Goal: Task Accomplishment & Management: Complete application form

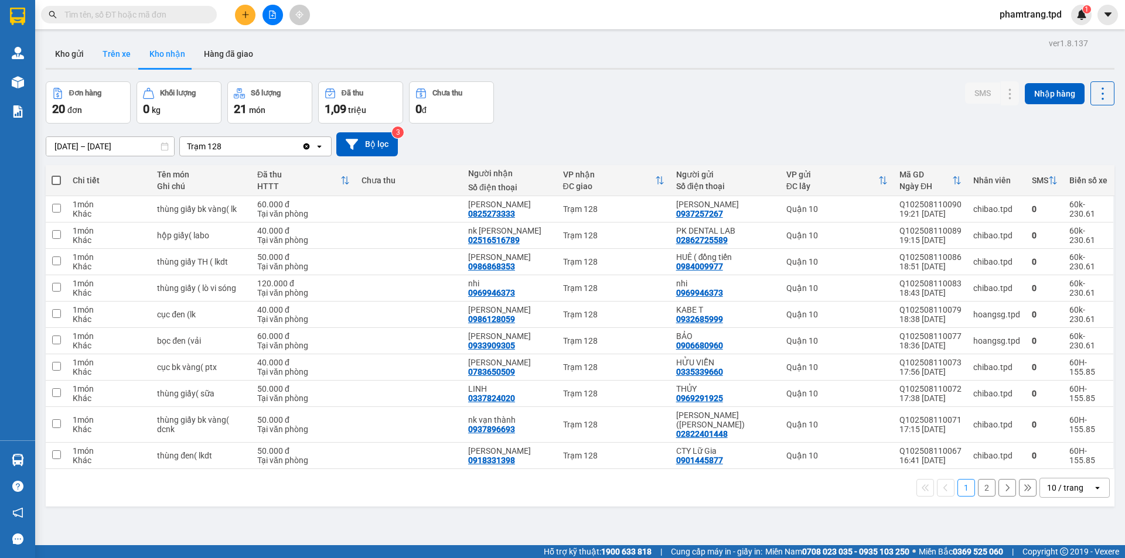
click at [105, 62] on button "Trên xe" at bounding box center [116, 54] width 47 height 28
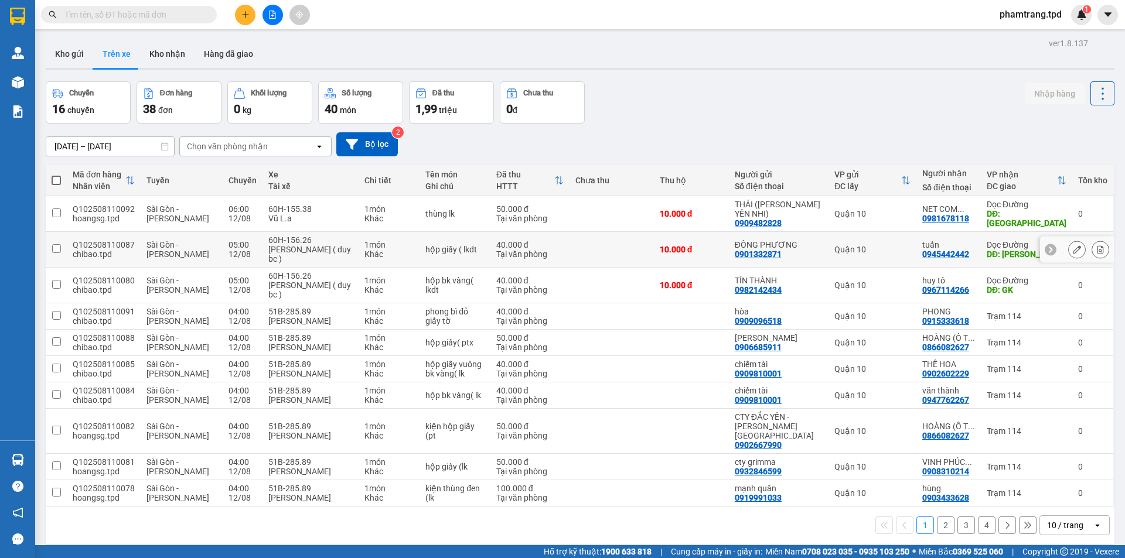
scroll to position [54, 0]
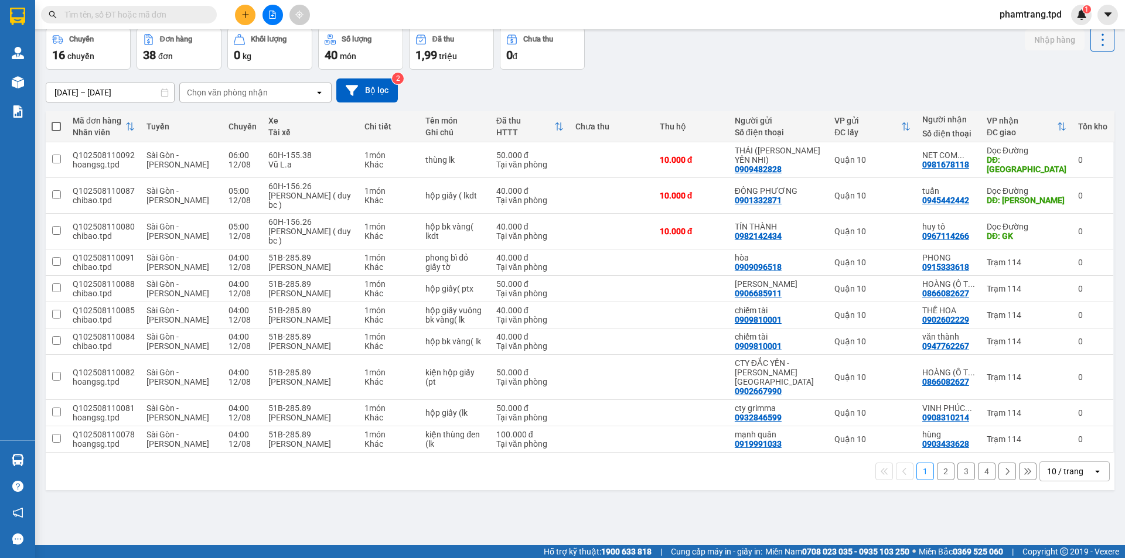
click at [937, 463] on button "2" at bounding box center [946, 472] width 18 height 18
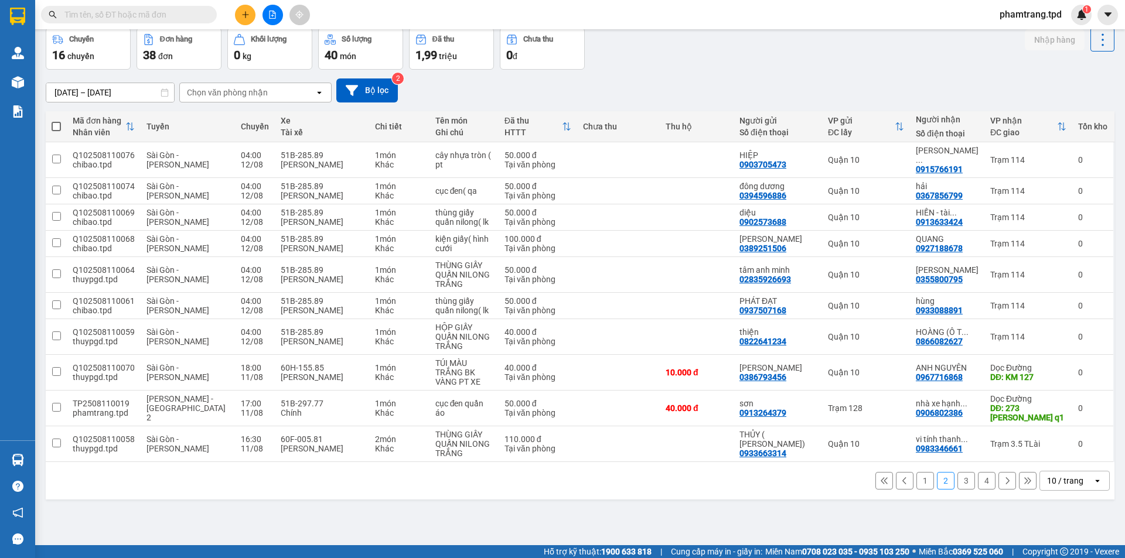
scroll to position [0, 0]
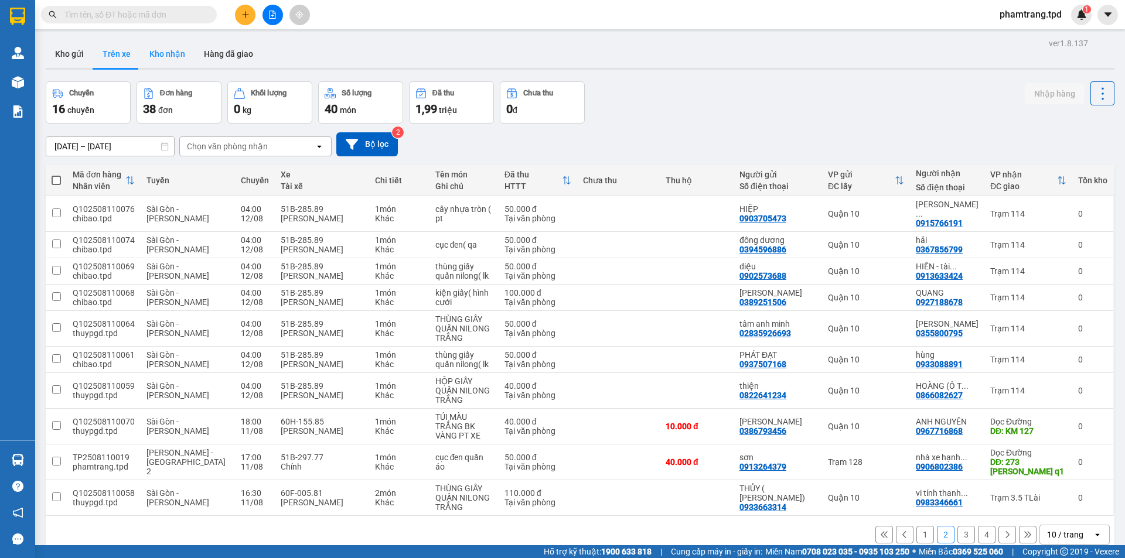
click at [171, 53] on button "Kho nhận" at bounding box center [167, 54] width 54 height 28
type input "[DATE] – [DATE]"
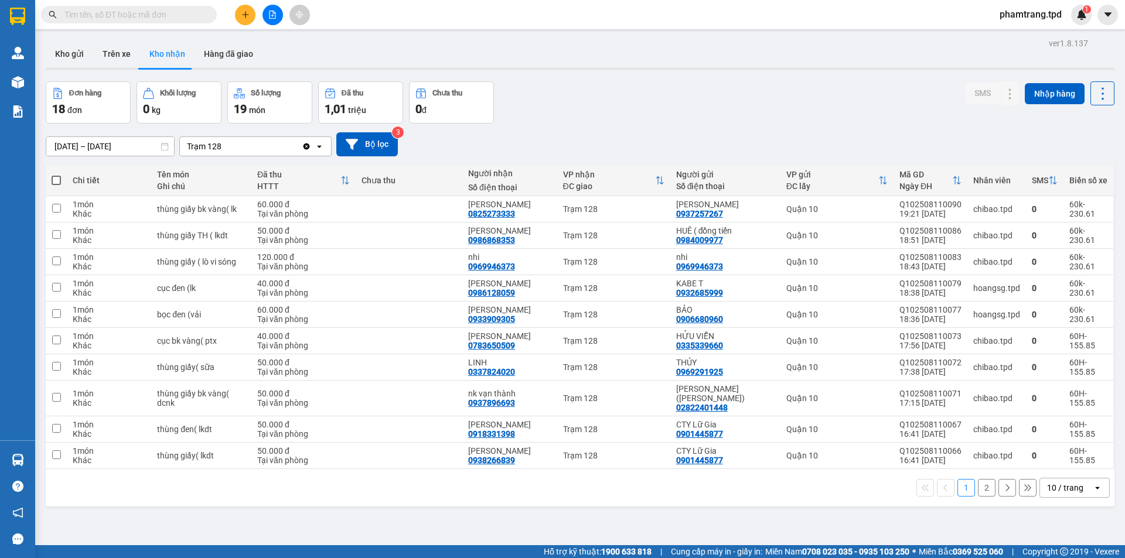
click at [1047, 482] on div "10 / trang" at bounding box center [1065, 488] width 36 height 12
click at [1053, 452] on span "100 / trang" at bounding box center [1061, 453] width 42 height 12
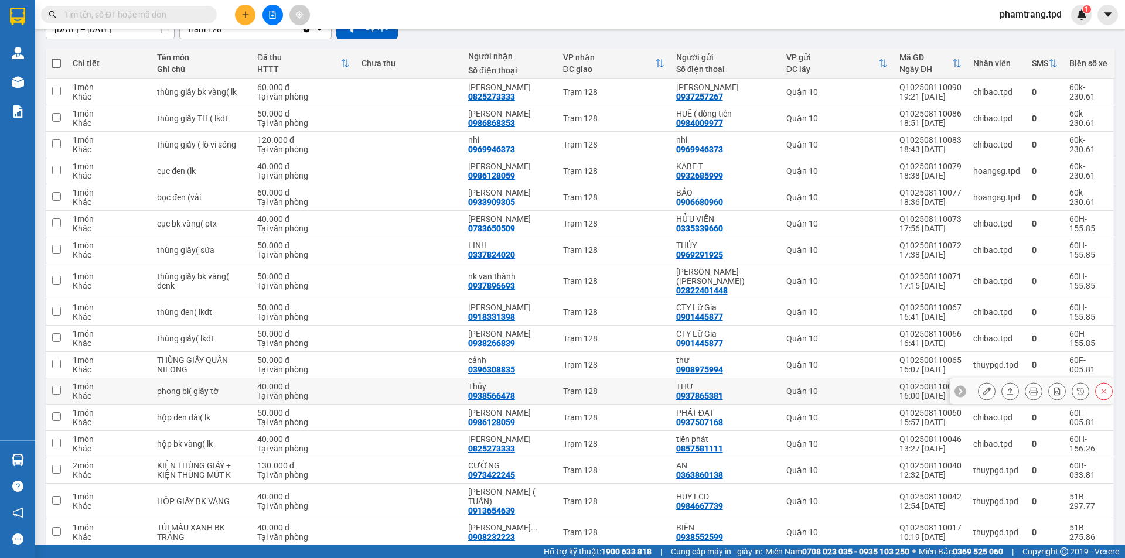
scroll to position [173, 0]
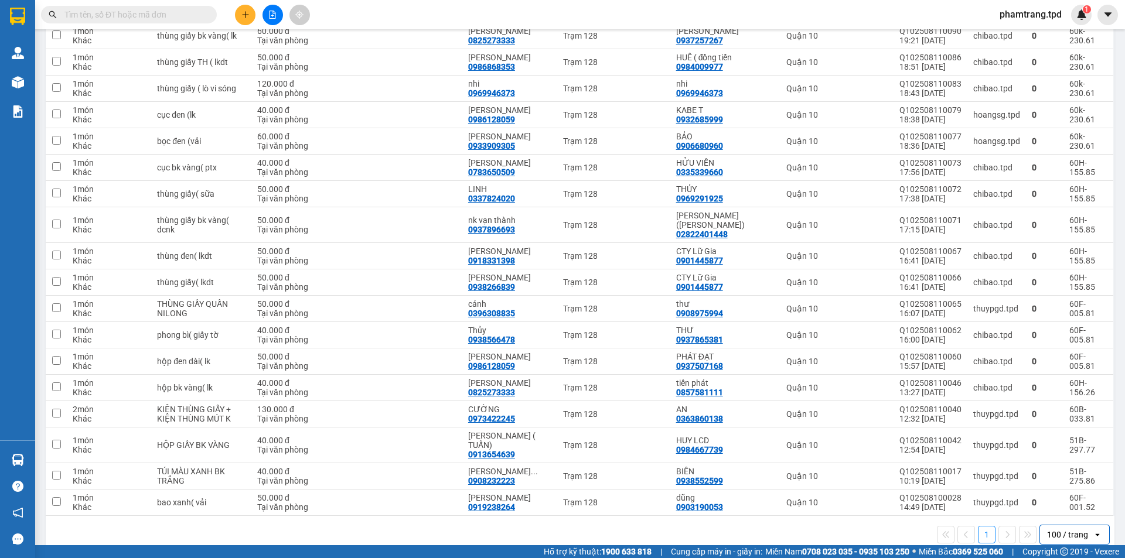
click at [241, 19] on button at bounding box center [245, 15] width 21 height 21
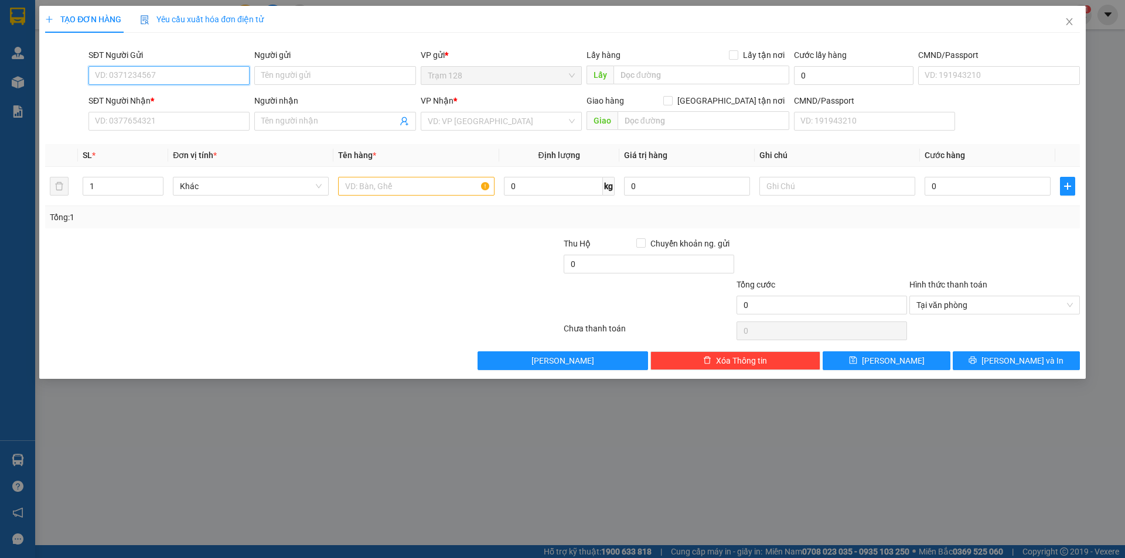
click at [170, 72] on input "SĐT Người Gửi" at bounding box center [168, 75] width 161 height 19
type input "0357259335"
click at [157, 98] on div "0357259335 - TUYÊN" at bounding box center [168, 99] width 147 height 13
type input "TUYÊN"
type input "0909275289"
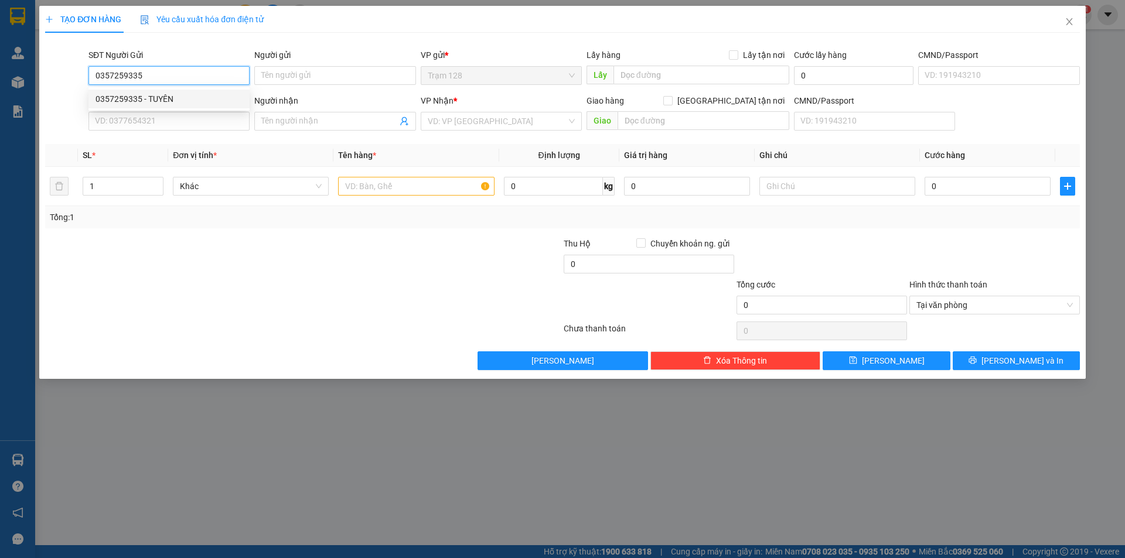
type input "nhật"
type input "0357259335"
click at [353, 190] on input "text" at bounding box center [416, 186] width 156 height 19
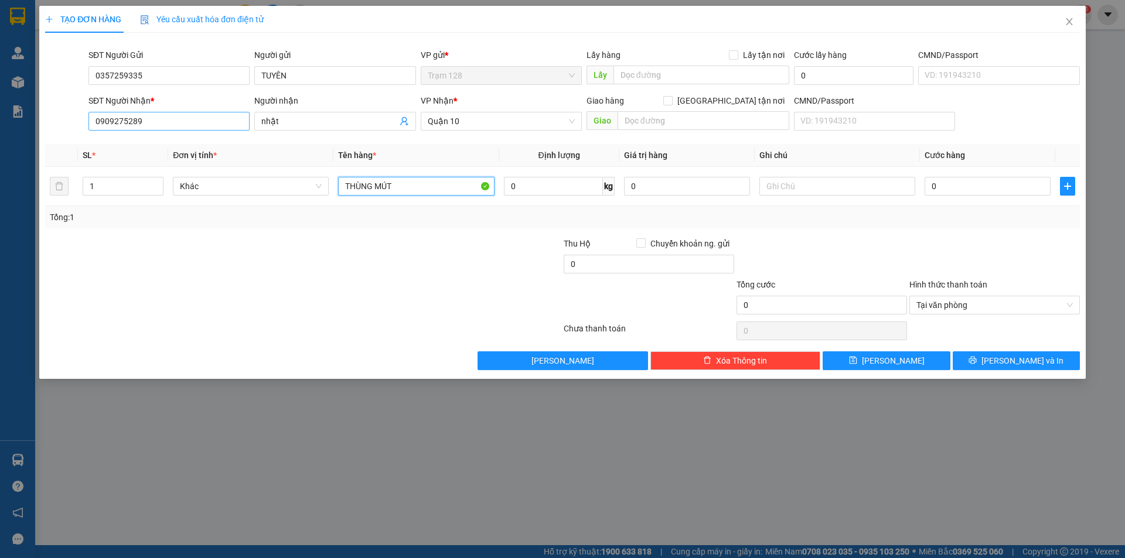
type input "THÙNG MÚT"
drag, startPoint x: 155, startPoint y: 122, endPoint x: 35, endPoint y: 112, distance: 121.0
click at [35, 112] on div "TẠO ĐƠN HÀNG Yêu cầu xuất hóa đơn điện tử Transit Pickup Surcharge Ids Transit …" at bounding box center [562, 279] width 1125 height 558
type input "0902708489"
drag, startPoint x: 284, startPoint y: 122, endPoint x: 255, endPoint y: 124, distance: 28.8
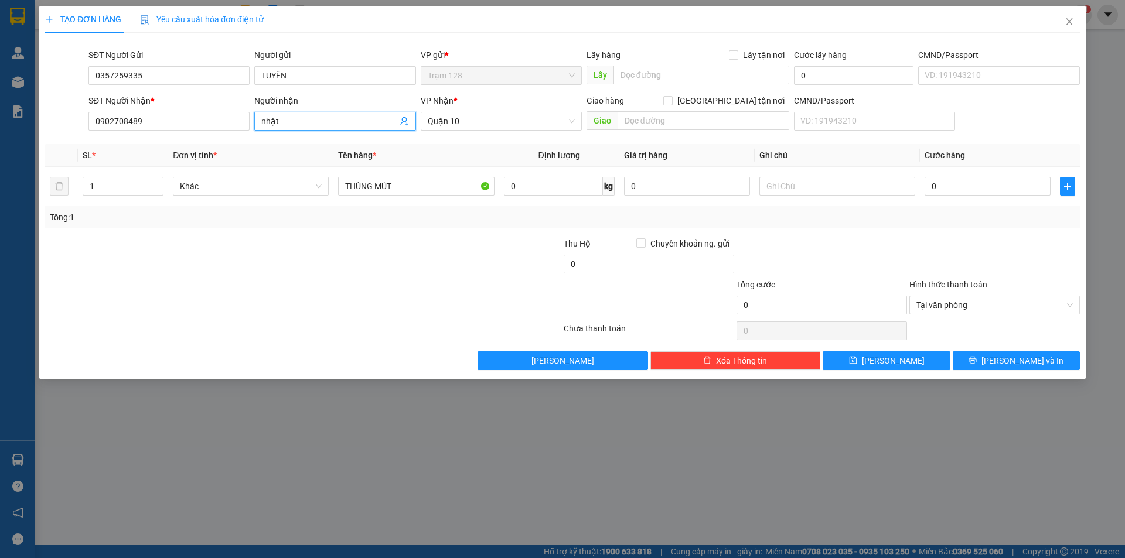
click at [255, 124] on span "nhật" at bounding box center [334, 121] width 161 height 19
click at [403, 189] on input "THÙNG MÚT" at bounding box center [416, 186] width 156 height 19
type input "THÙNG MÚT TRẮNG"
click at [654, 188] on input "0" at bounding box center [687, 186] width 126 height 19
type input "3.000.000"
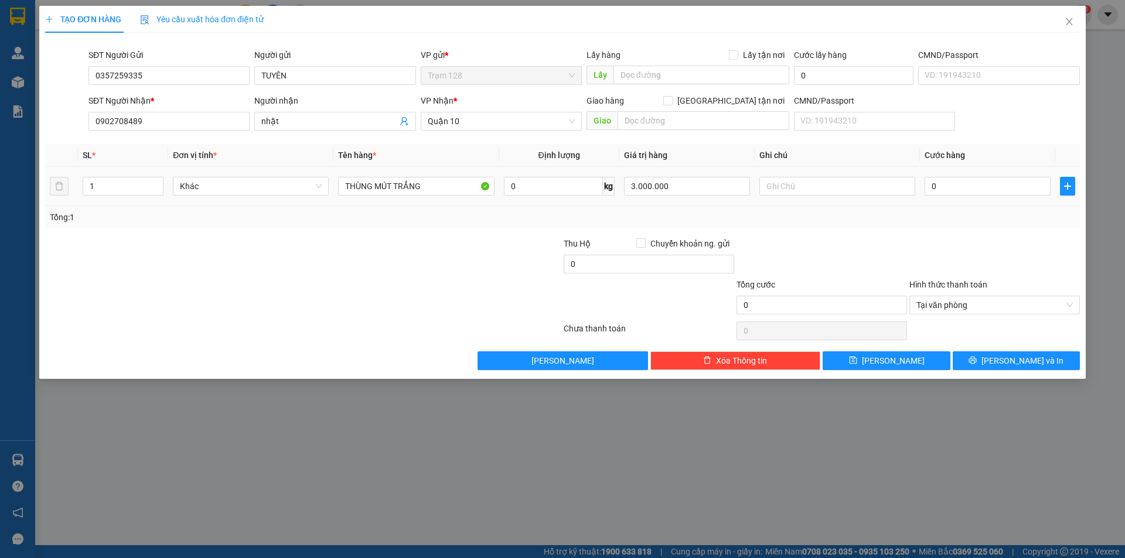
click at [804, 203] on td at bounding box center [836, 186] width 165 height 39
click at [464, 194] on input "THÙNG MÚT TRẮNG" at bounding box center [416, 186] width 156 height 19
type input "THÙNG MÚT TRẮNG ( ĐỒ ĂN )"
click at [630, 122] on input "text" at bounding box center [703, 120] width 172 height 19
click at [528, 123] on span "Quận 10" at bounding box center [501, 121] width 147 height 18
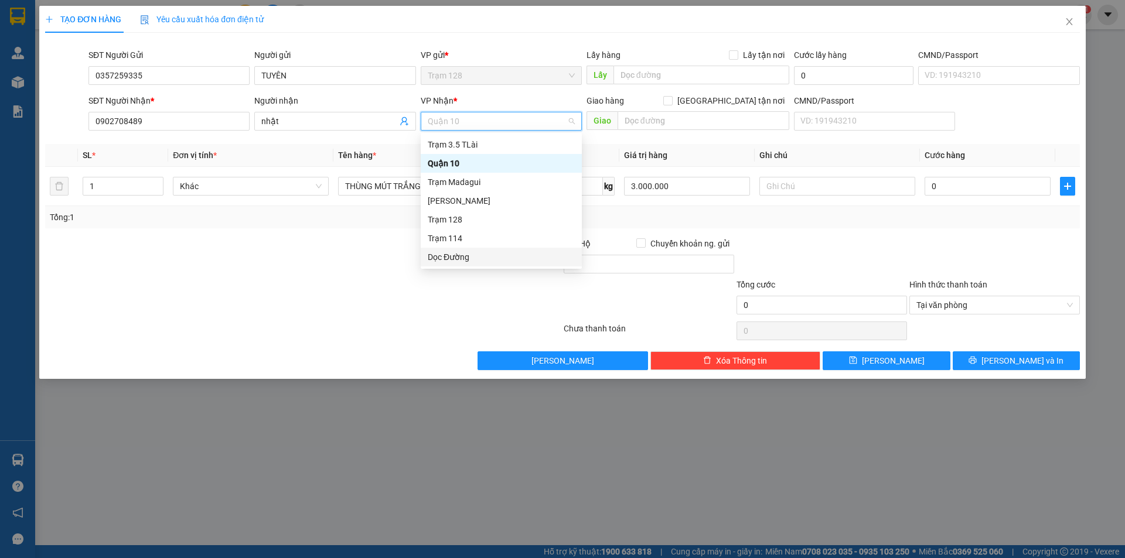
drag, startPoint x: 455, startPoint y: 256, endPoint x: 481, endPoint y: 247, distance: 28.5
click at [455, 256] on div "Dọc Đường" at bounding box center [501, 257] width 147 height 13
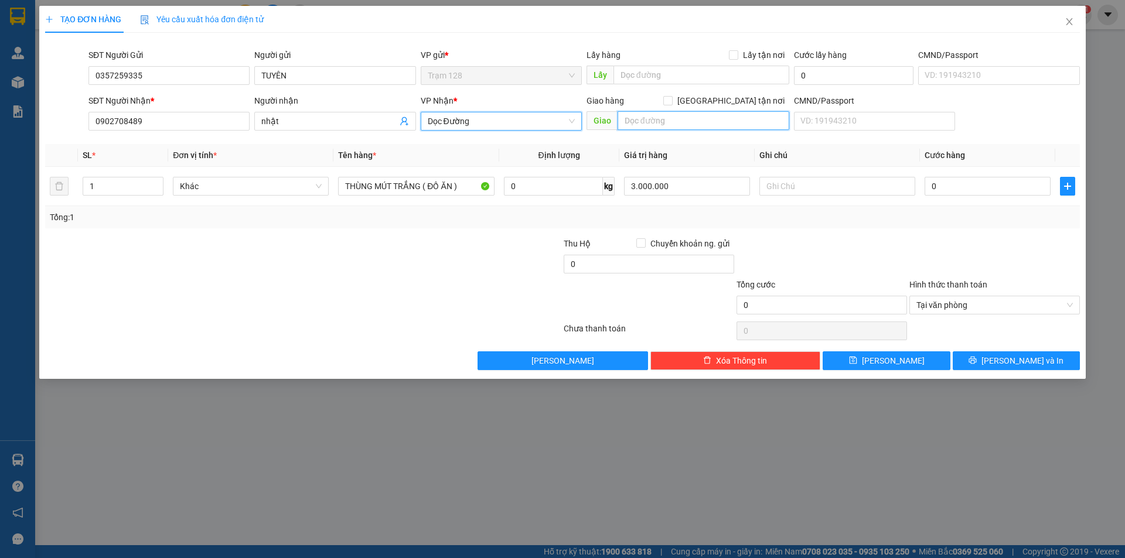
click at [641, 127] on input "text" at bounding box center [703, 120] width 172 height 19
type input "520 [GEOGRAPHIC_DATA] , [GEOGRAPHIC_DATA] , [GEOGRAPHIC_DATA] , [GEOGRAPHIC_DAT…"
click at [969, 187] on input "0" at bounding box center [987, 186] width 126 height 19
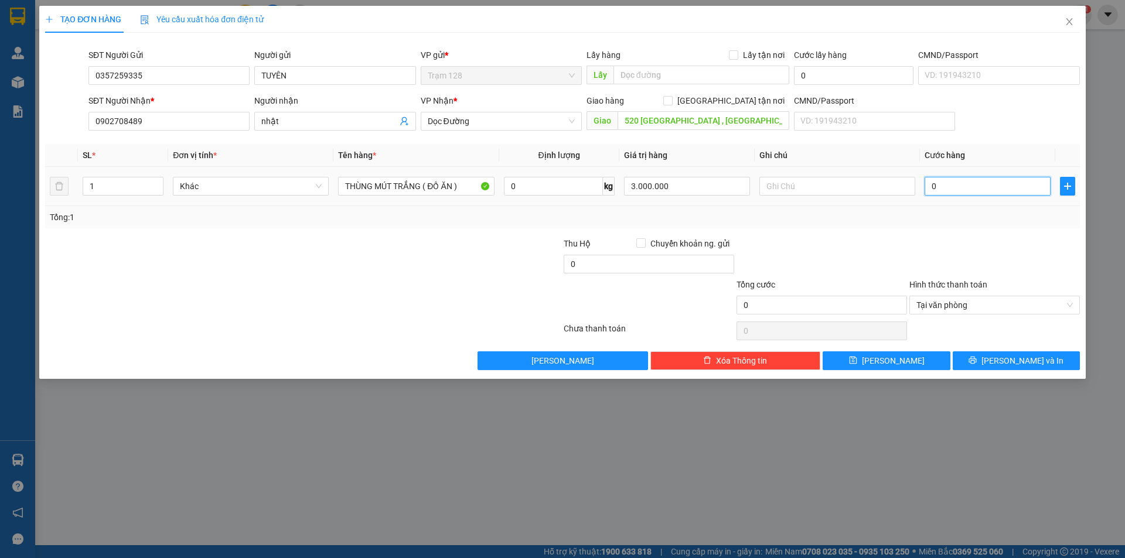
type input "5"
type input "50"
type input "50.000"
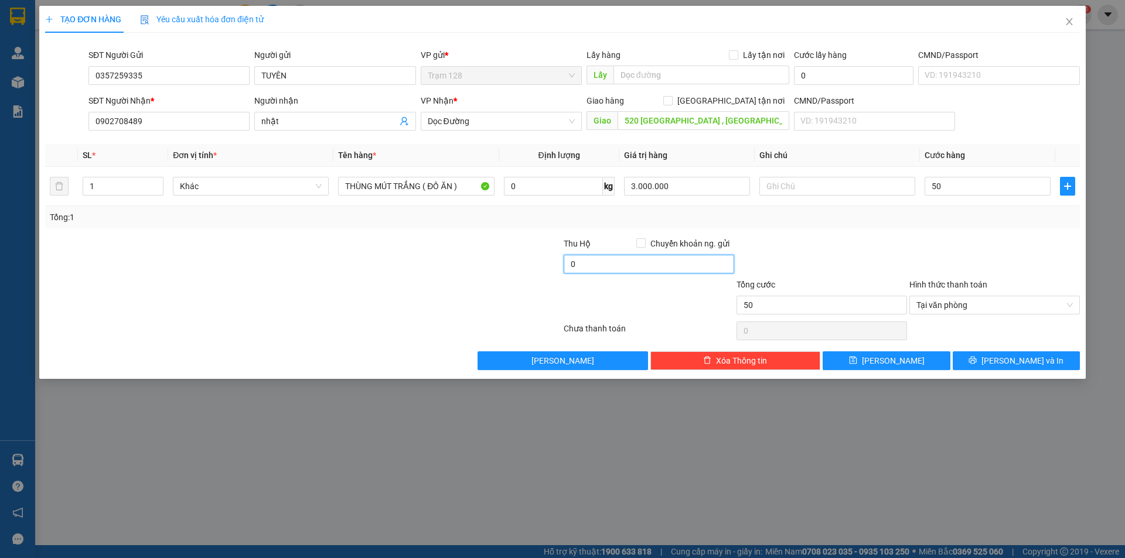
type input "50.000"
click at [578, 267] on input "0" at bounding box center [648, 264] width 170 height 19
type input "120.000"
click at [845, 216] on div "Tổng: 1" at bounding box center [562, 217] width 1025 height 13
click at [1002, 360] on button "[PERSON_NAME] và In" at bounding box center [1015, 360] width 127 height 19
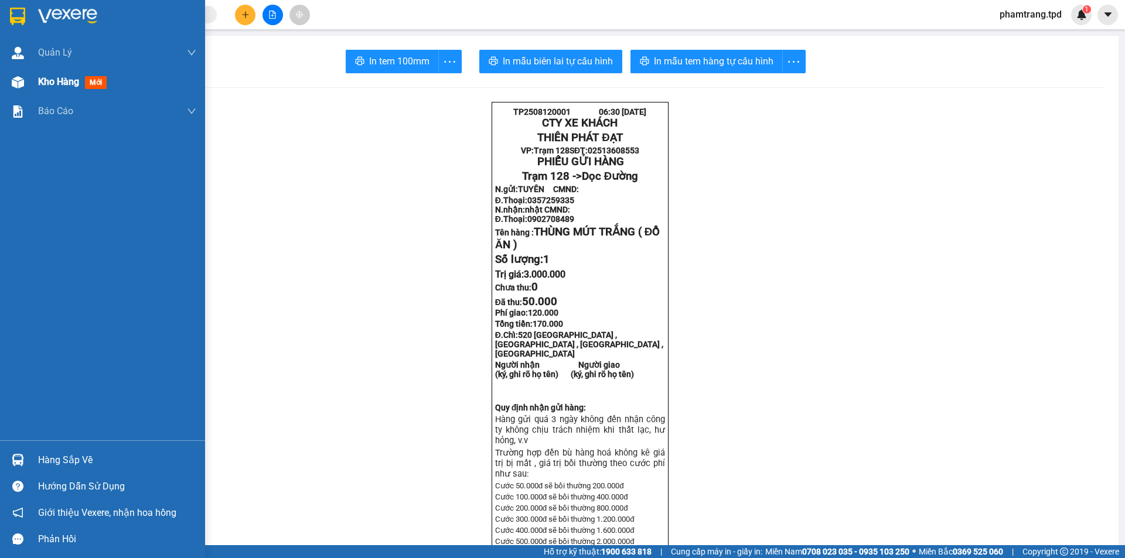
click at [58, 84] on span "Kho hàng" at bounding box center [58, 81] width 41 height 11
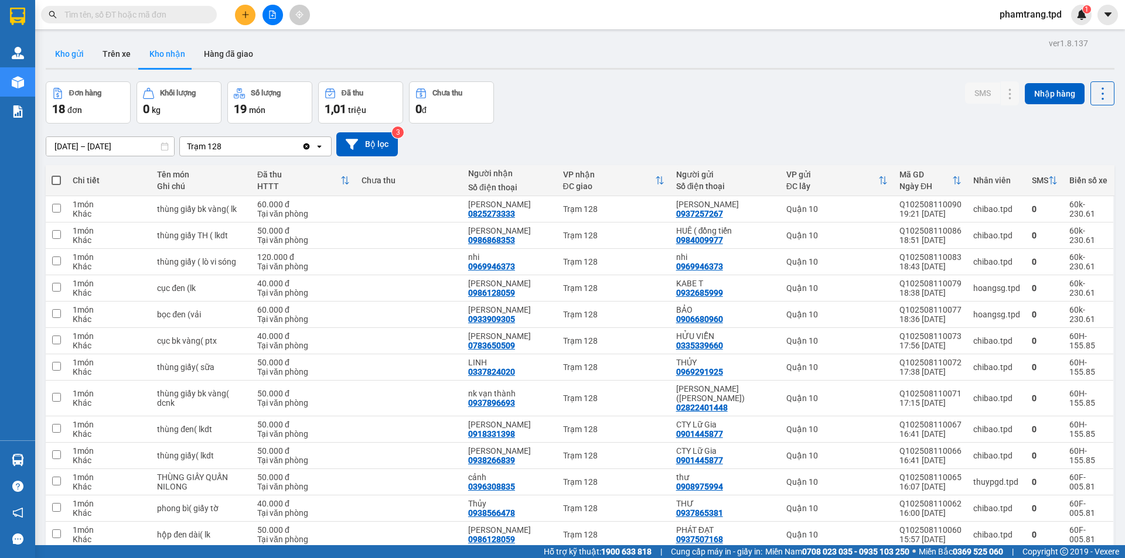
click at [54, 52] on button "Kho gửi" at bounding box center [69, 54] width 47 height 28
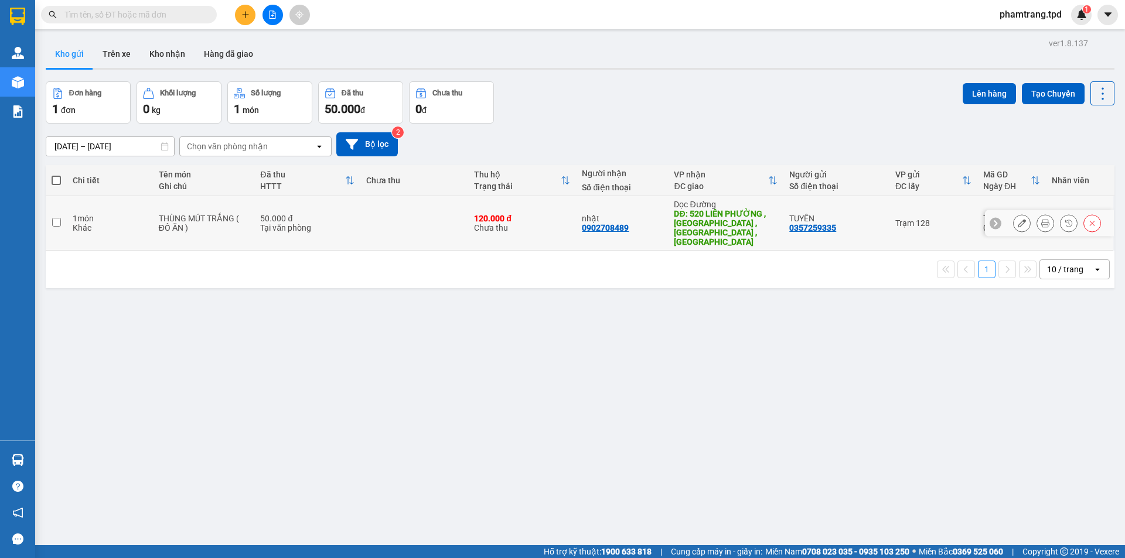
click at [1013, 218] on button at bounding box center [1021, 223] width 16 height 21
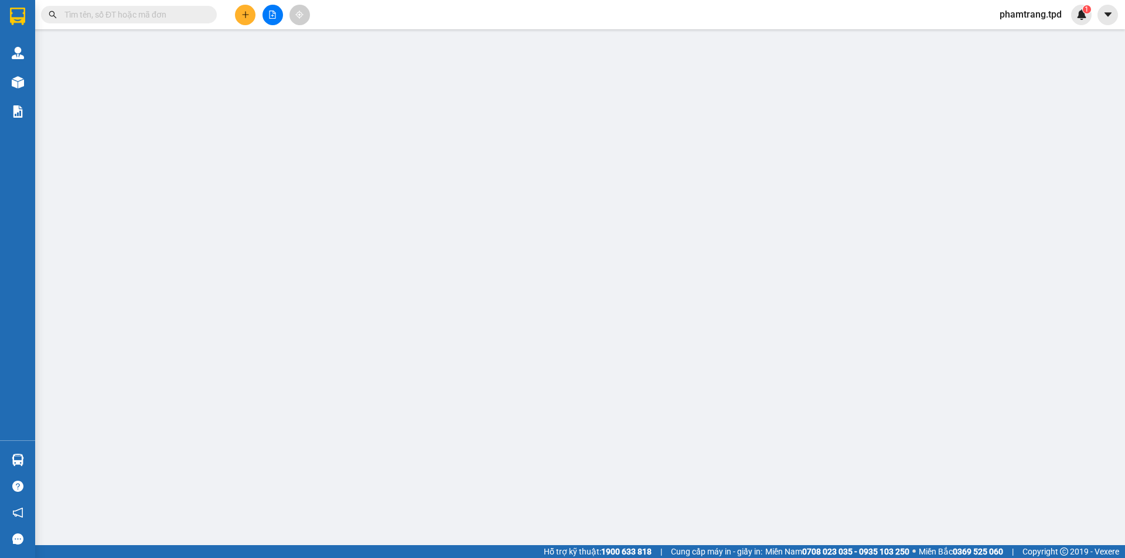
type input "0357259335"
type input "TUYÊN"
type input "0902708489"
type input "nhật"
type input "520 [GEOGRAPHIC_DATA] , [GEOGRAPHIC_DATA] , [GEOGRAPHIC_DATA] , [GEOGRAPHIC_DAT…"
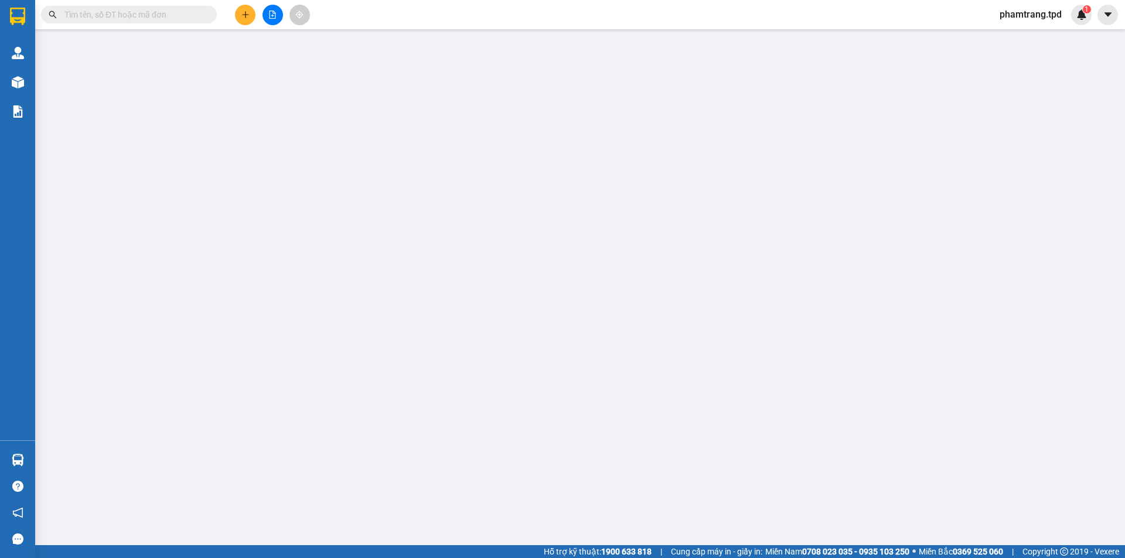
type input "120.000"
type input "50.000"
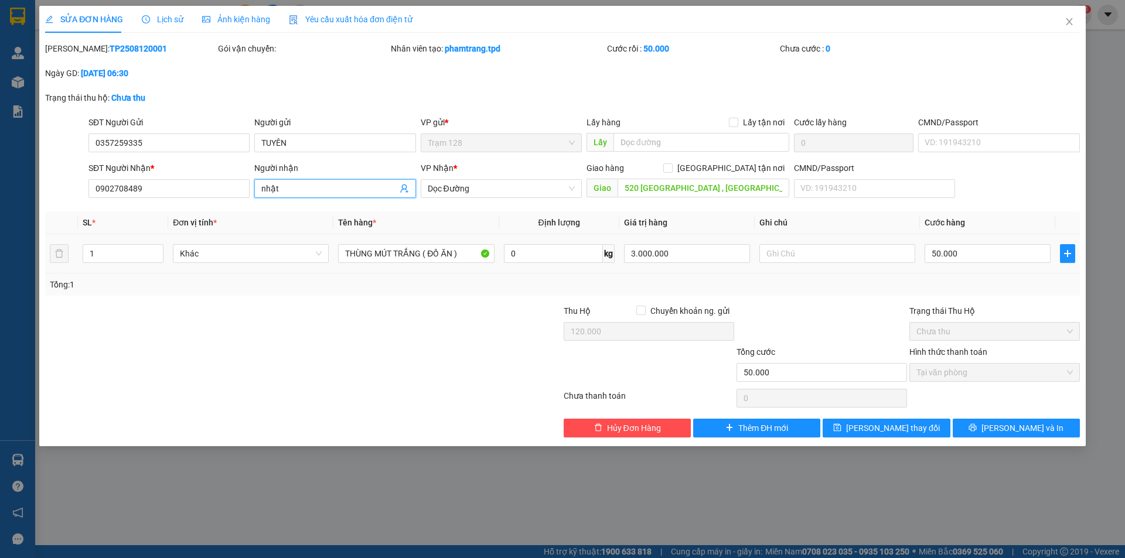
drag, startPoint x: 292, startPoint y: 190, endPoint x: 46, endPoint y: 192, distance: 246.0
click at [47, 192] on div "SĐT Người Nhận * 0902708489 Người nhận nhật nhật VP Nhận * Dọc [GEOGRAPHIC_DATA…" at bounding box center [562, 182] width 1037 height 41
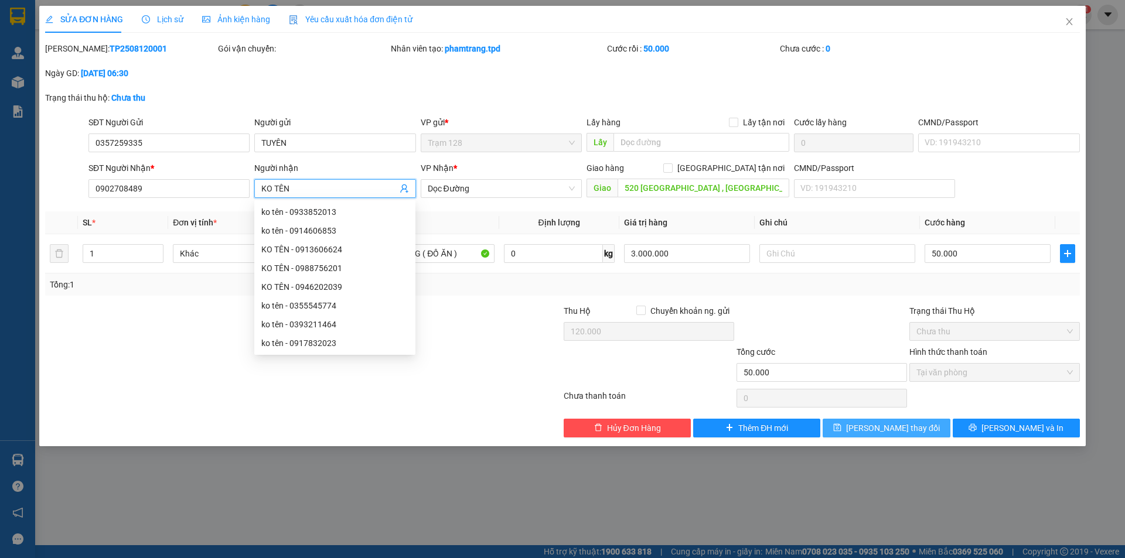
type input "KO TÊN"
click at [925, 432] on button "[PERSON_NAME] thay đổi" at bounding box center [885, 428] width 127 height 19
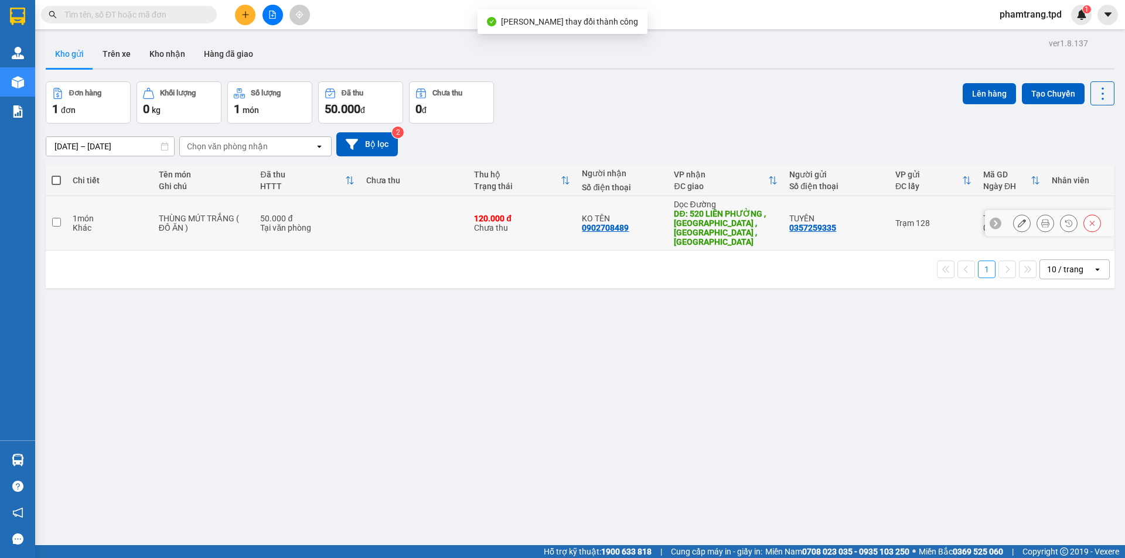
click at [1017, 219] on icon at bounding box center [1021, 223] width 8 height 8
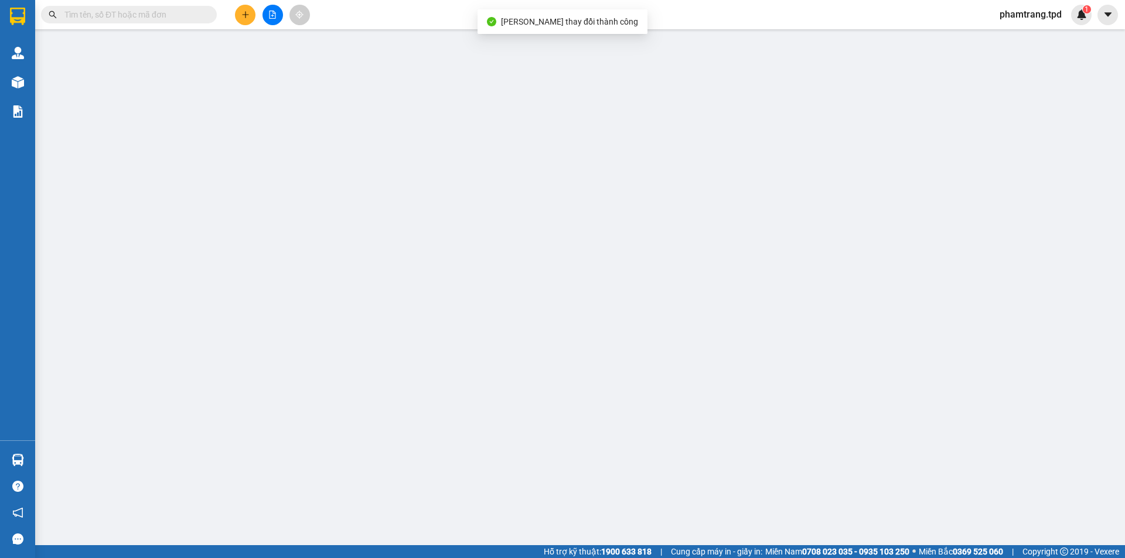
type input "0357259335"
type input "TUYÊN"
type input "0902708489"
type input "KO TÊN"
type input "520 [GEOGRAPHIC_DATA] , [GEOGRAPHIC_DATA] , [GEOGRAPHIC_DATA] , [GEOGRAPHIC_DAT…"
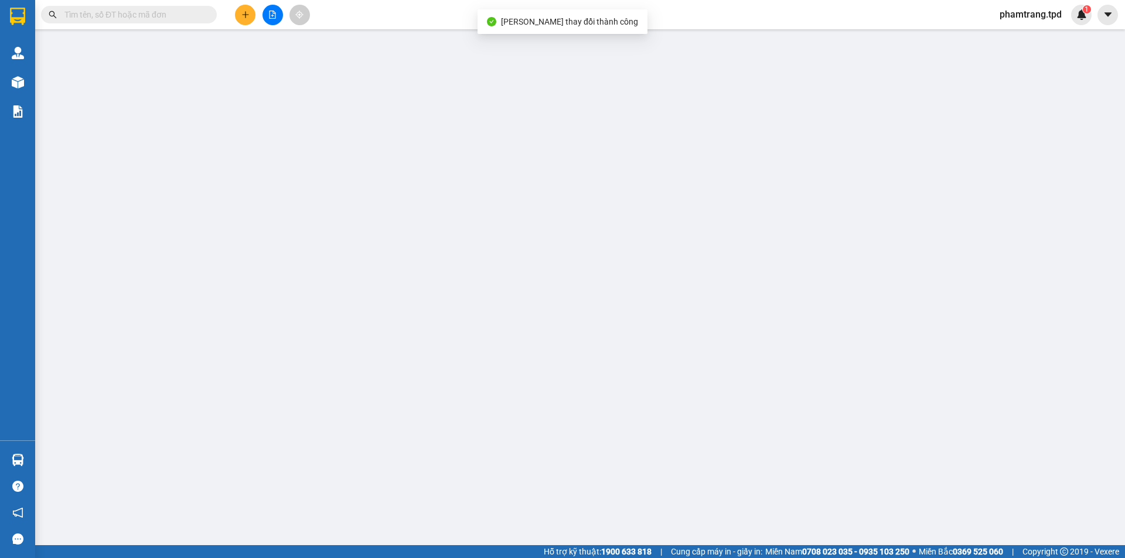
type input "120.000"
type input "50.000"
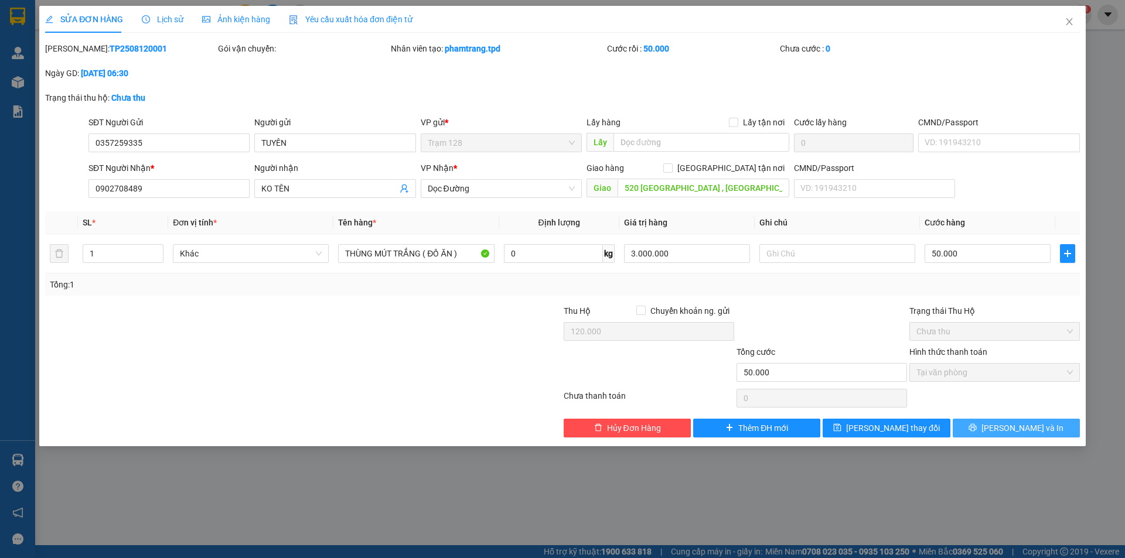
click at [1014, 423] on span "[PERSON_NAME] và In" at bounding box center [1022, 428] width 82 height 13
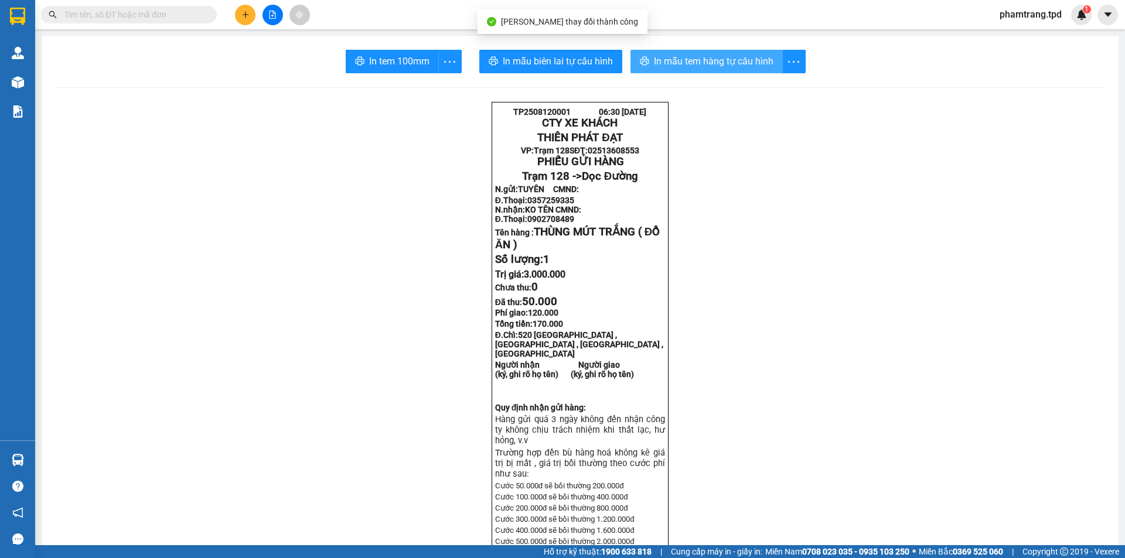
click at [697, 56] on span "In mẫu tem hàng tự cấu hình" at bounding box center [713, 61] width 119 height 15
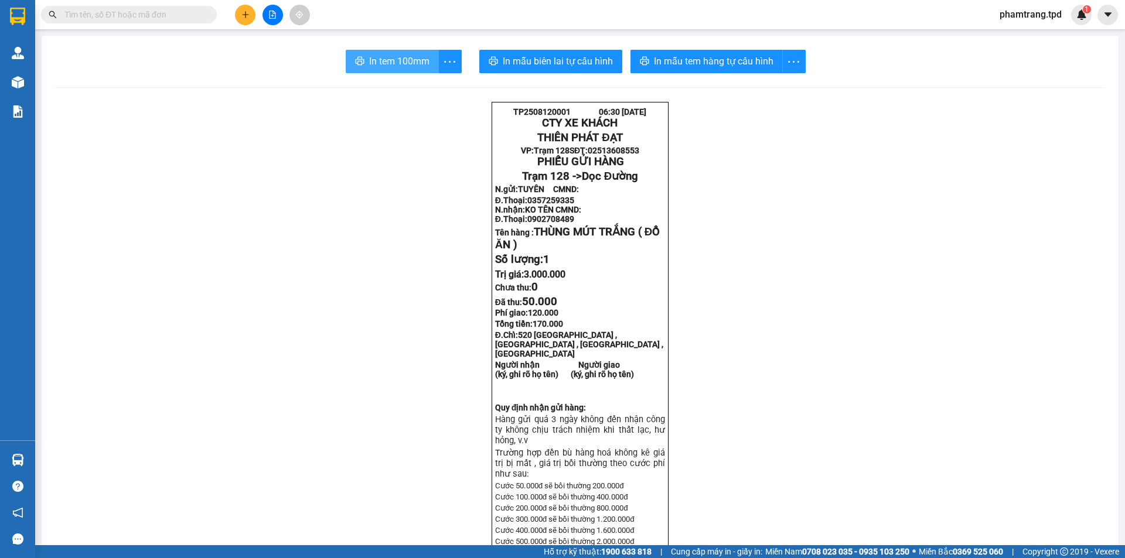
click at [411, 69] on button "In tem 100mm" at bounding box center [392, 61] width 93 height 23
click at [125, 16] on input "text" at bounding box center [133, 14] width 138 height 13
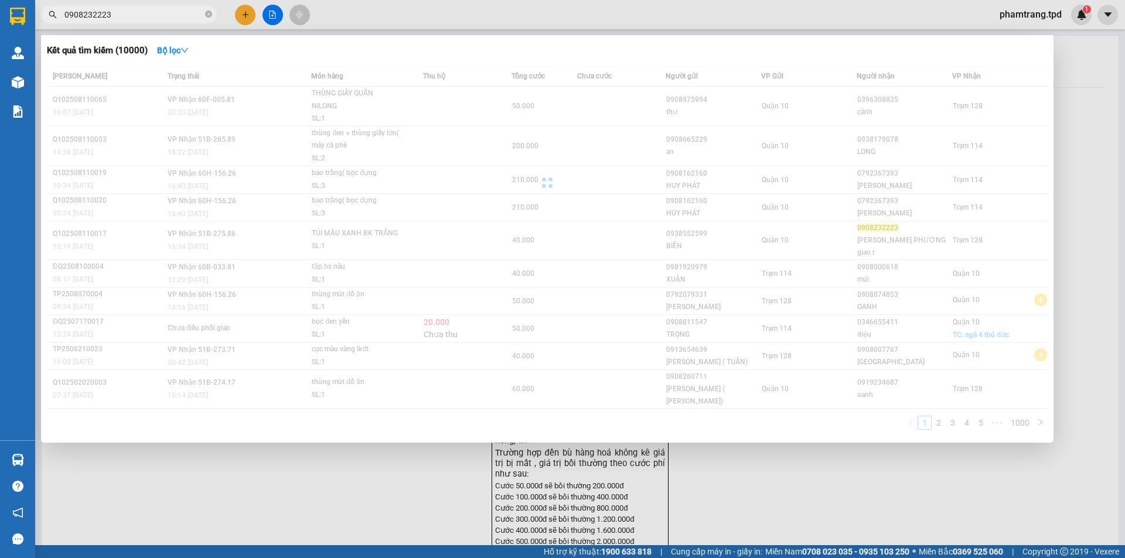
type input "0908232223"
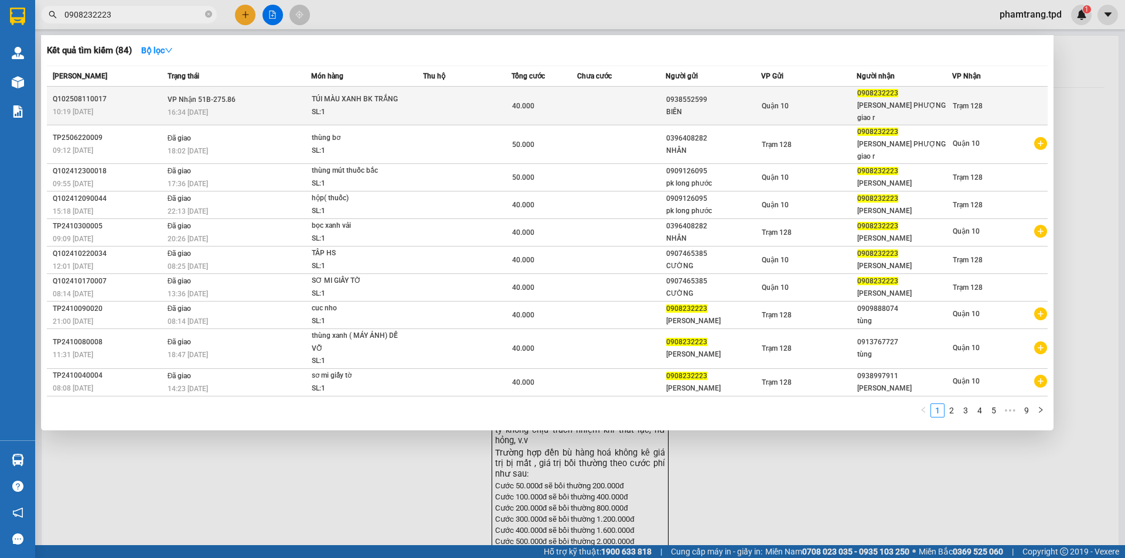
click at [679, 107] on div "BIÊN" at bounding box center [713, 112] width 94 height 12
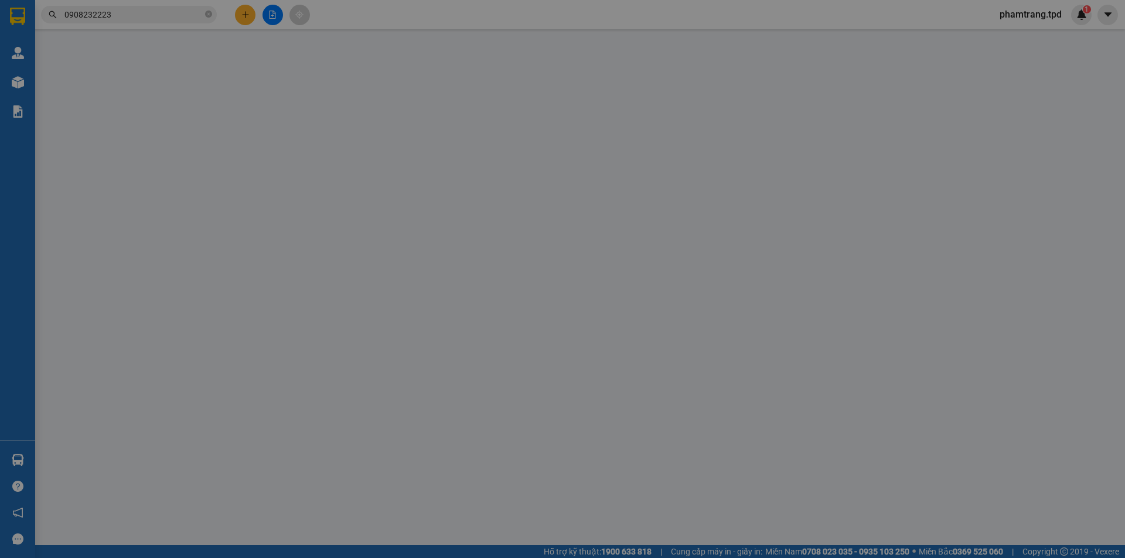
type input "0938552599"
type input "BIÊN"
type input "0908232223"
type input "[PERSON_NAME] PHƯỢNG giao r"
type input "40.000"
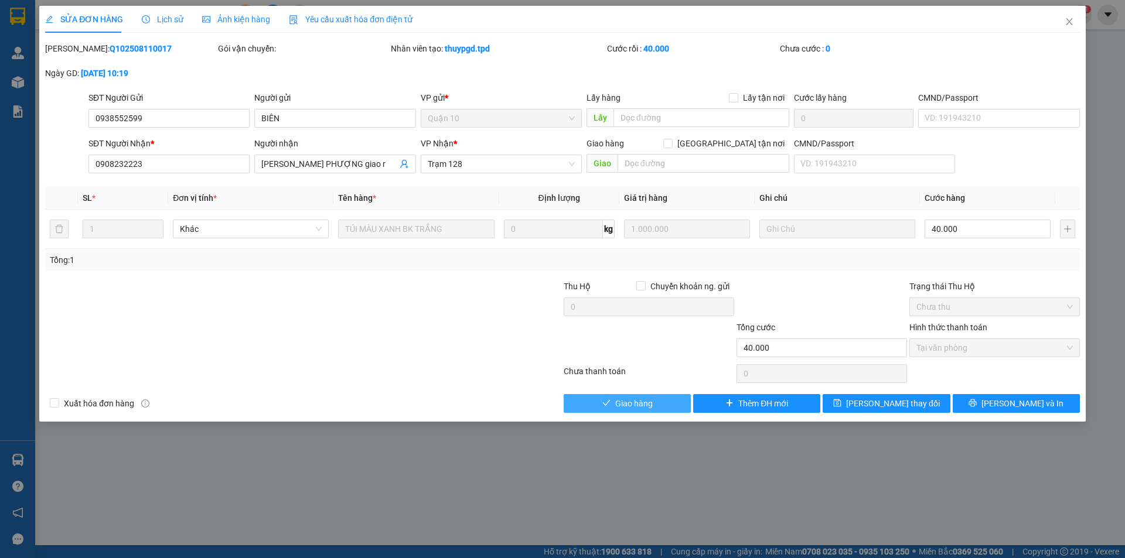
click at [628, 403] on span "Giao hàng" at bounding box center [633, 403] width 37 height 13
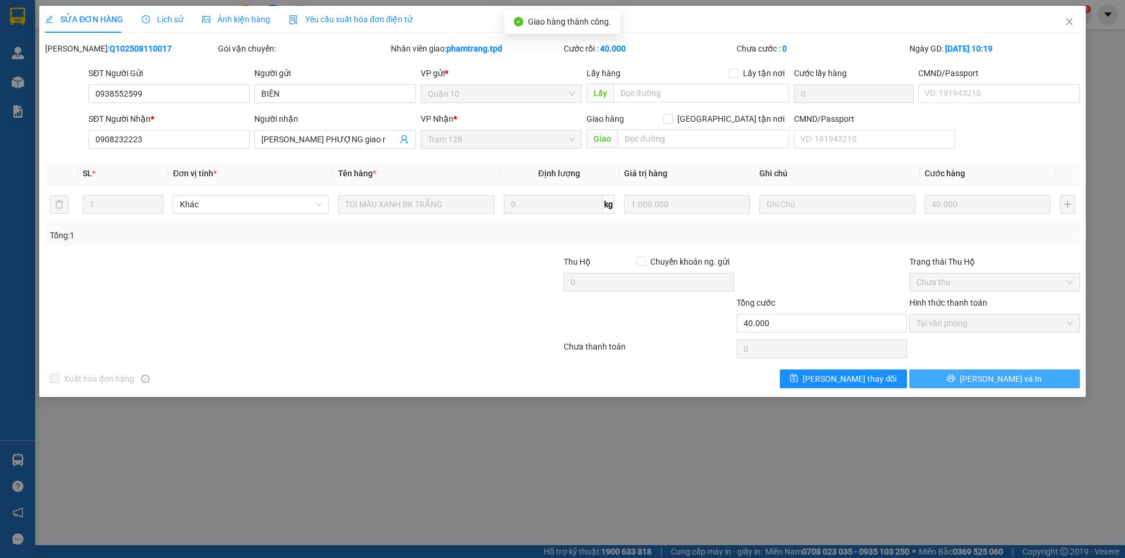
click at [997, 382] on span "[PERSON_NAME] và In" at bounding box center [1000, 379] width 82 height 13
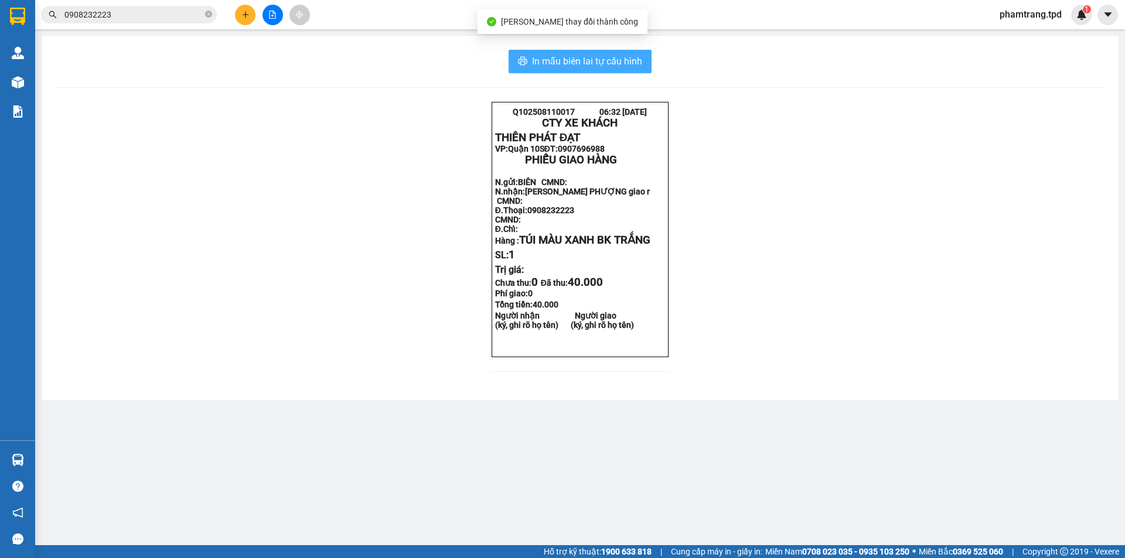
click at [633, 70] on button "In mẫu biên lai tự cấu hình" at bounding box center [579, 61] width 143 height 23
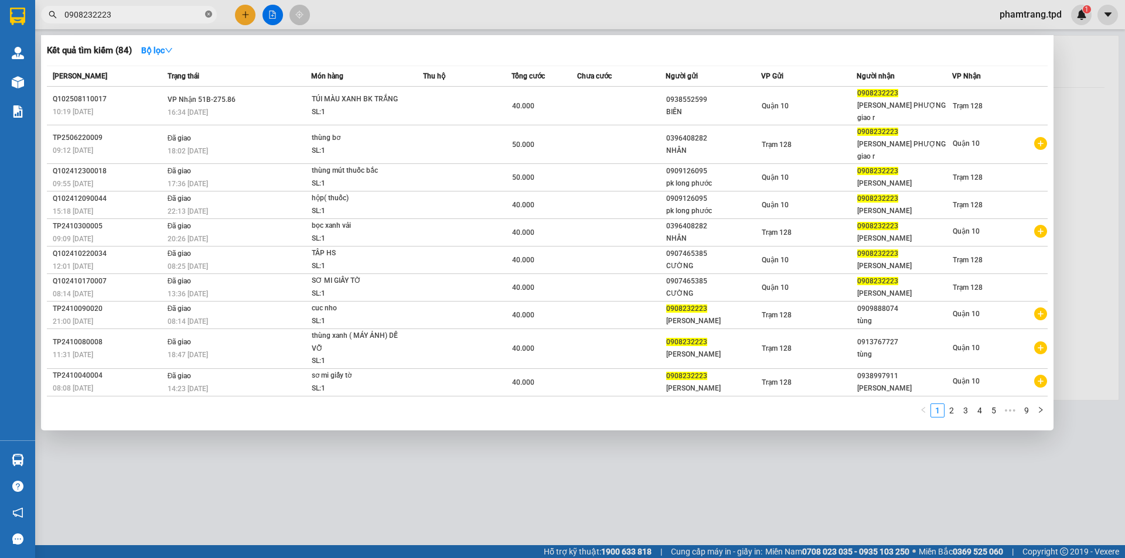
click at [209, 15] on icon "close-circle" at bounding box center [208, 14] width 7 height 7
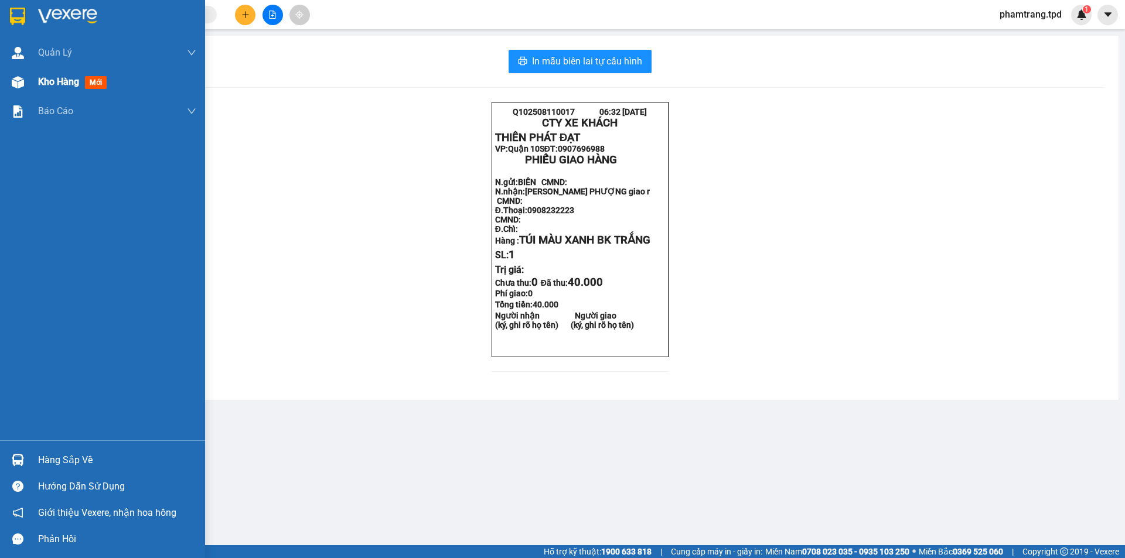
click at [50, 84] on span "Kho hàng" at bounding box center [58, 81] width 41 height 11
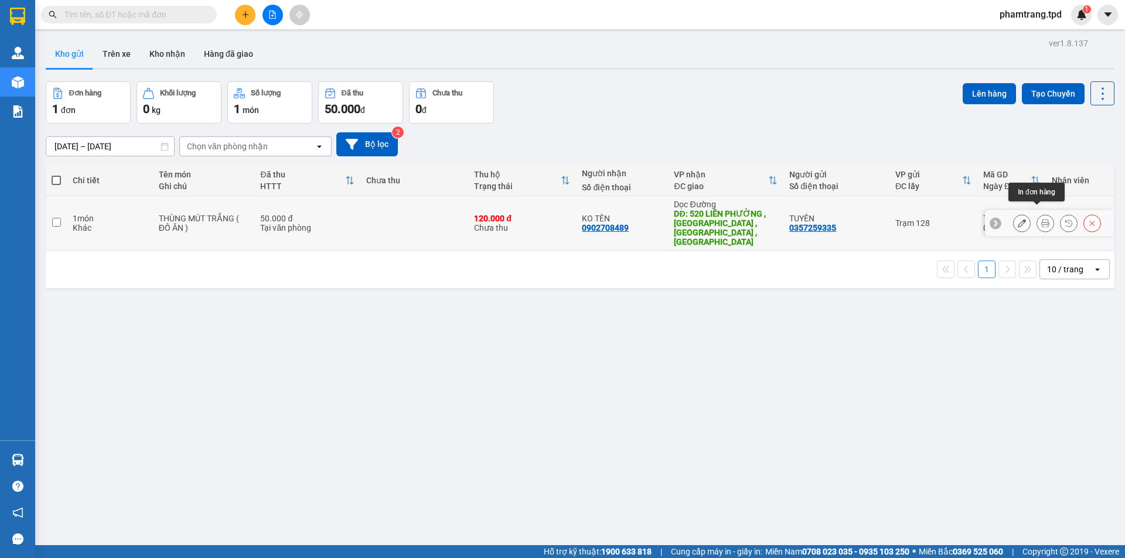
click at [1037, 214] on button at bounding box center [1045, 223] width 16 height 21
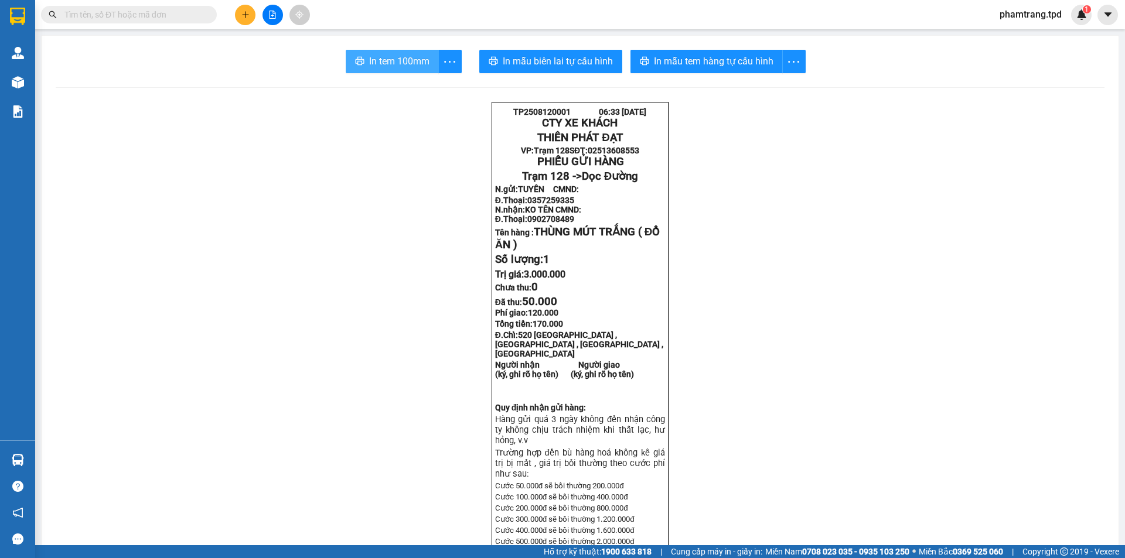
click at [418, 64] on span "In tem 100mm" at bounding box center [399, 61] width 60 height 15
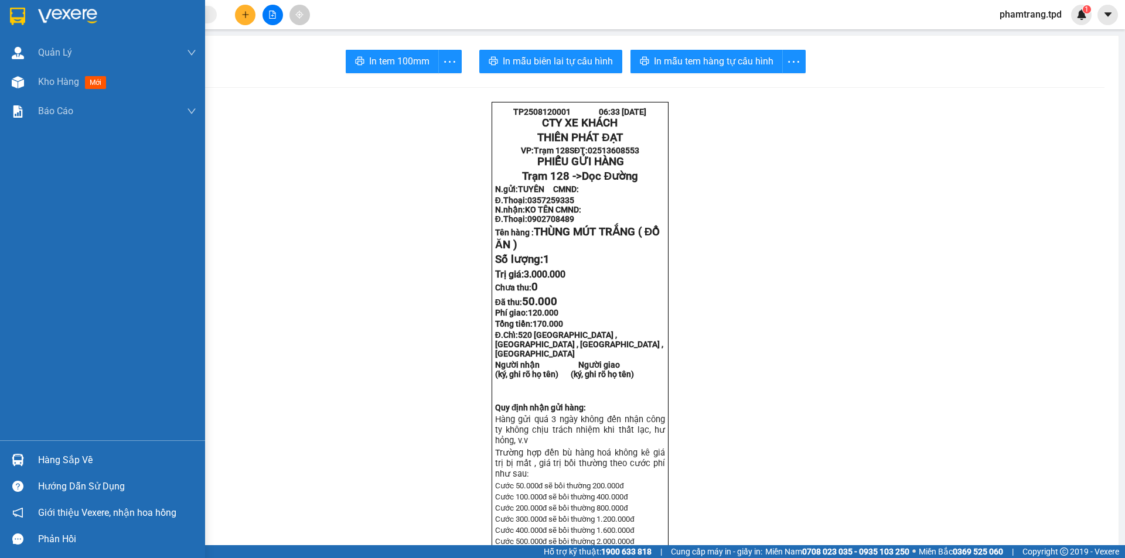
click at [69, 454] on div "Hàng sắp về" at bounding box center [117, 461] width 158 height 18
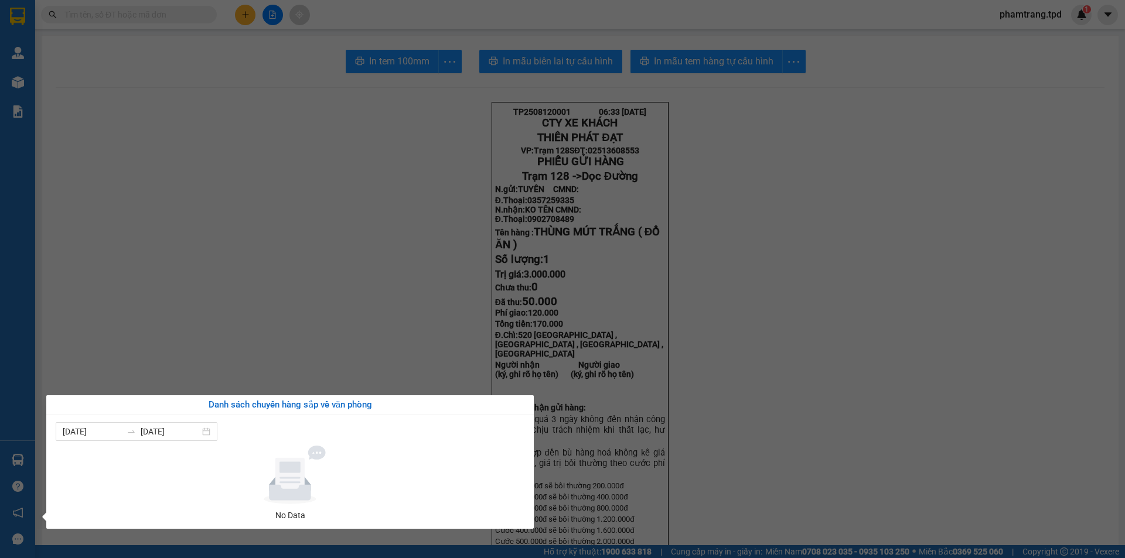
click at [267, 48] on section "Kết quả tìm kiếm ( 84 ) Bộ lọc Mã ĐH Trạng thái Món hàng Thu hộ Tổng cước Chưa …" at bounding box center [562, 279] width 1125 height 558
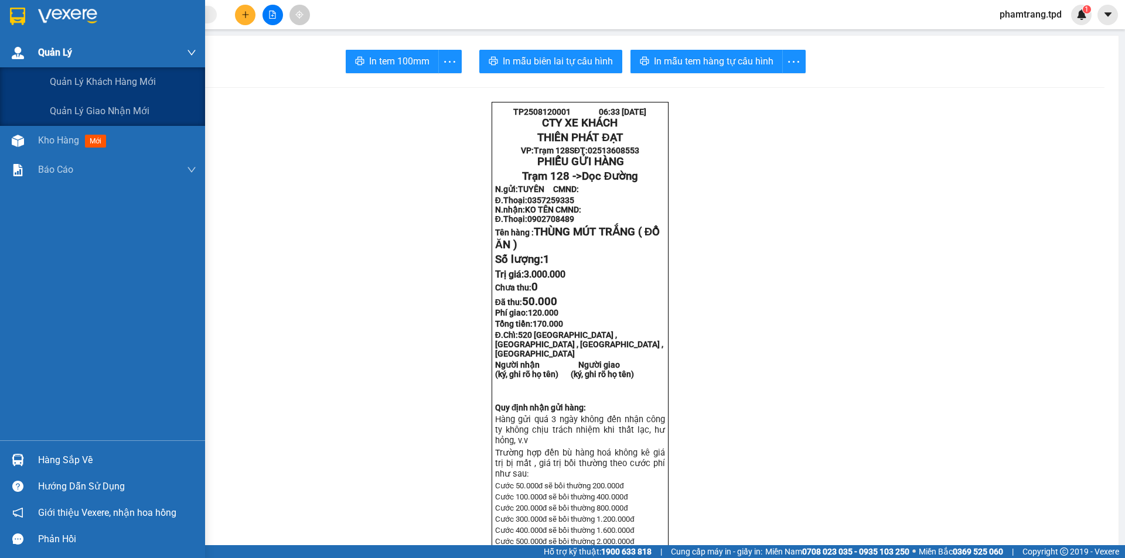
click at [54, 59] on span "Quản Lý" at bounding box center [55, 52] width 34 height 15
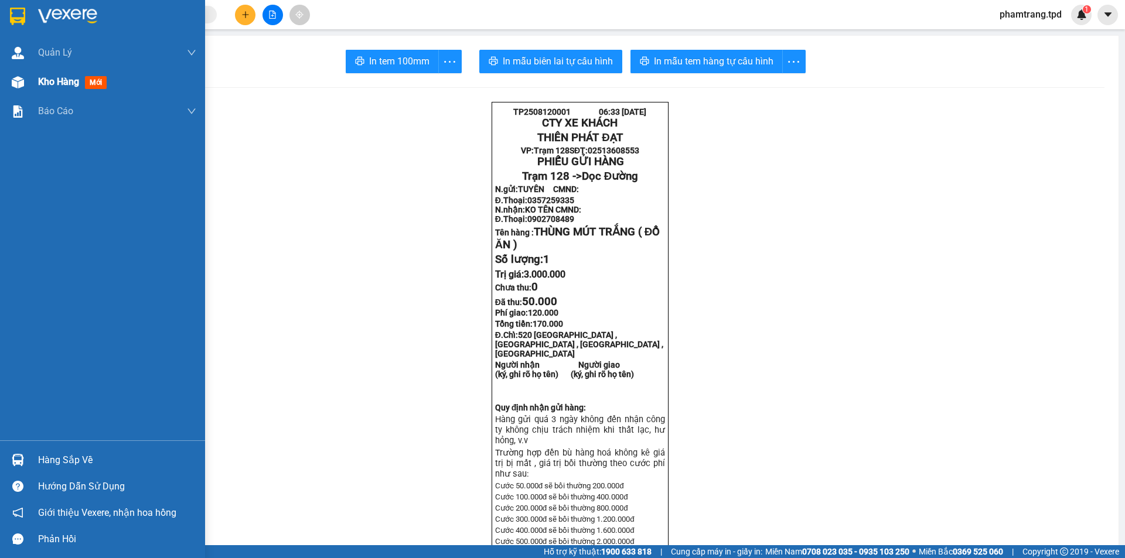
click at [70, 88] on div "Kho hàng mới" at bounding box center [74, 81] width 73 height 15
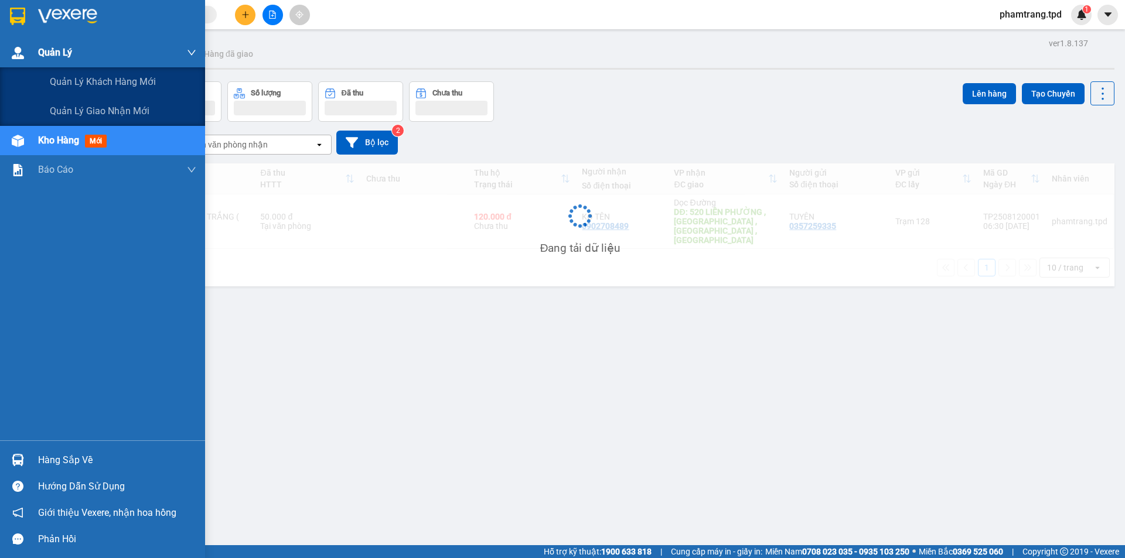
click at [63, 49] on span "Quản Lý" at bounding box center [55, 52] width 34 height 15
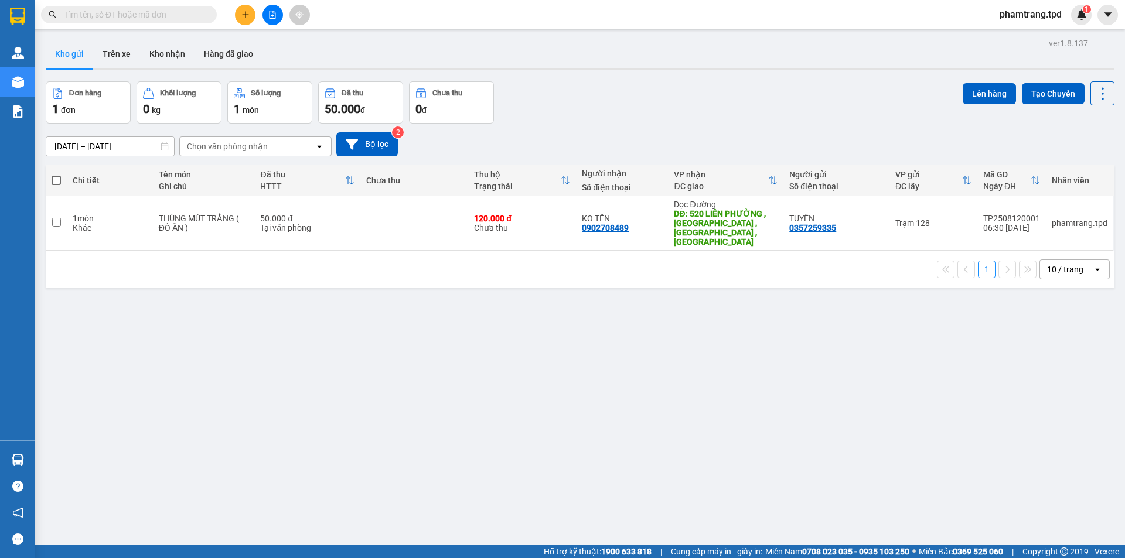
click at [432, 52] on div "Kho gửi Trên xe Kho nhận Hàng đã giao" at bounding box center [580, 55] width 1068 height 31
click at [61, 58] on button "Kho gửi" at bounding box center [69, 54] width 47 height 28
click at [62, 212] on td at bounding box center [56, 223] width 21 height 54
checkbox input "true"
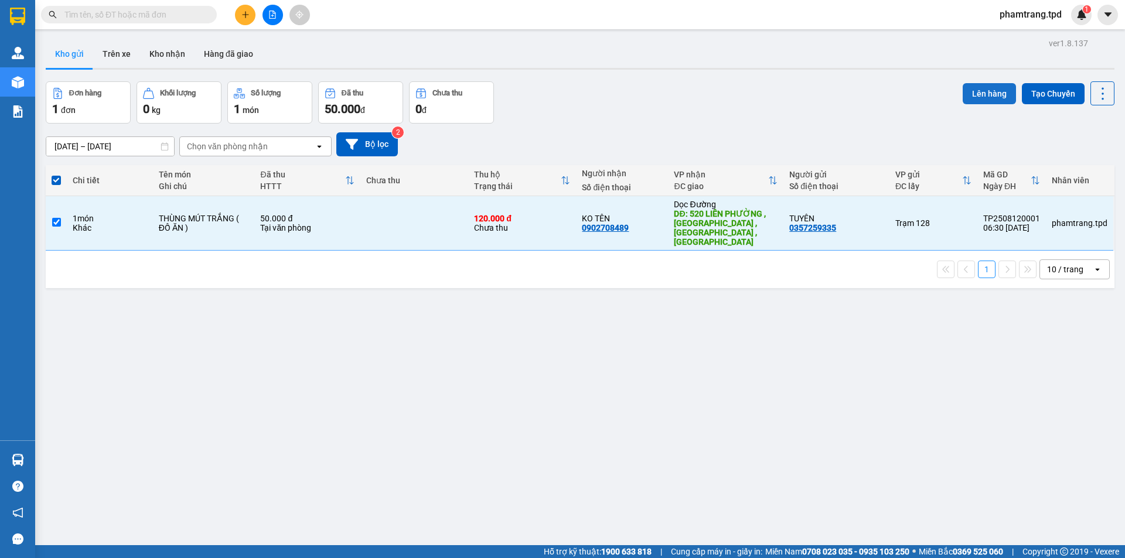
click at [978, 91] on button "Lên hàng" at bounding box center [988, 93] width 53 height 21
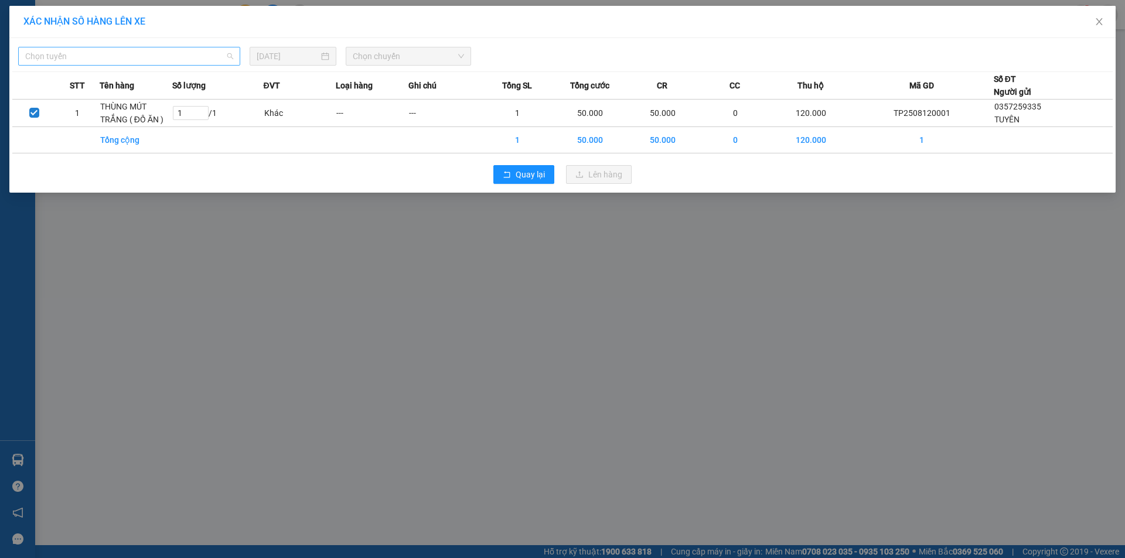
drag, startPoint x: 179, startPoint y: 60, endPoint x: 165, endPoint y: 64, distance: 14.6
click at [177, 60] on span "Chọn tuyến" at bounding box center [129, 56] width 208 height 18
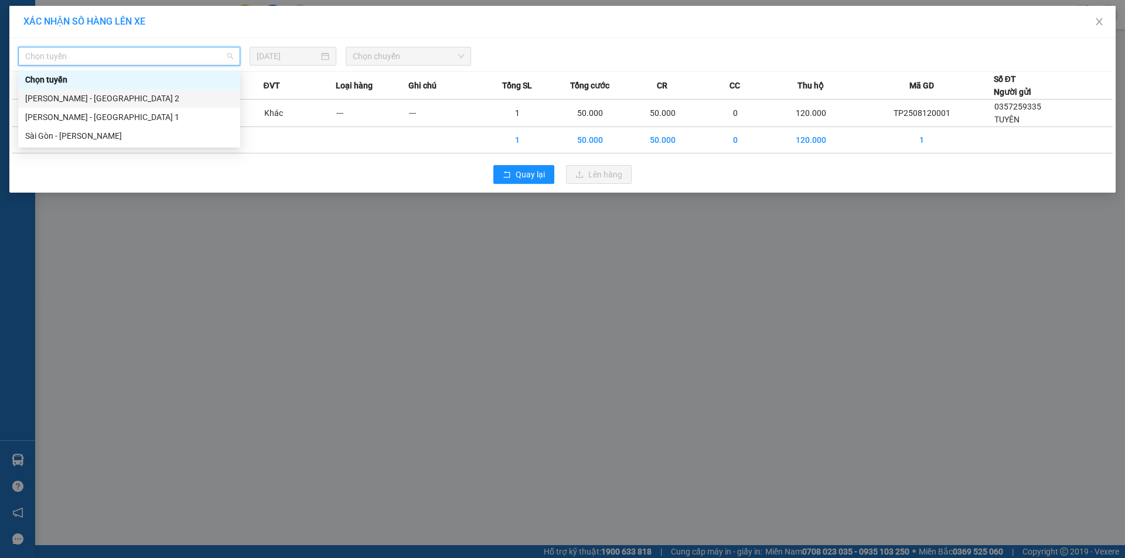
drag, startPoint x: 100, startPoint y: 97, endPoint x: 116, endPoint y: 97, distance: 15.8
click at [102, 98] on div "[PERSON_NAME] - [GEOGRAPHIC_DATA] 2" at bounding box center [129, 98] width 208 height 13
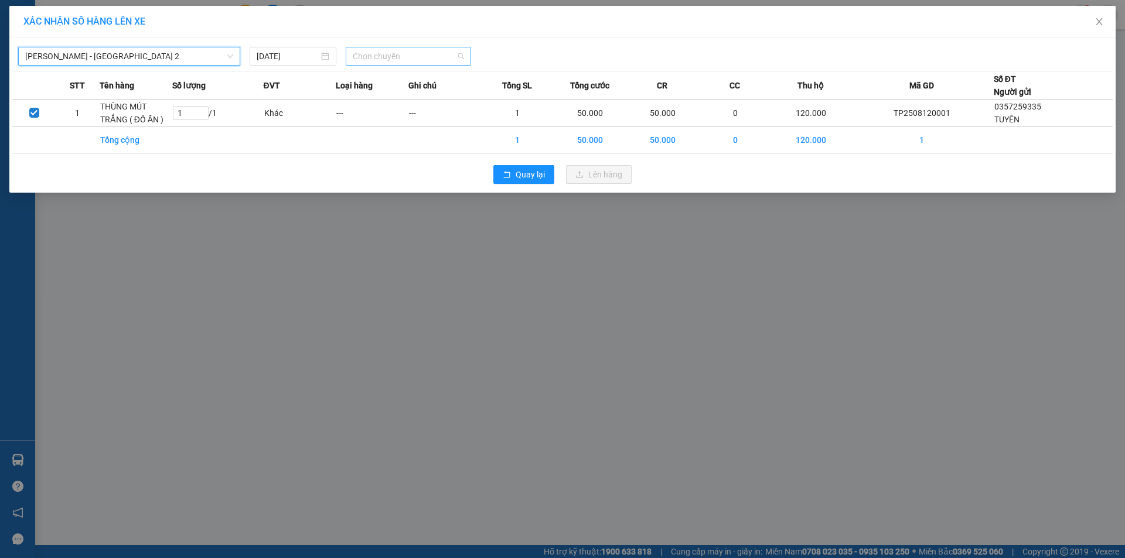
click at [381, 54] on span "Chọn chuyến" at bounding box center [408, 56] width 111 height 18
type input "07"
click at [409, 91] on div "Thêm chuyến " 07:00 "" at bounding box center [408, 99] width 125 height 20
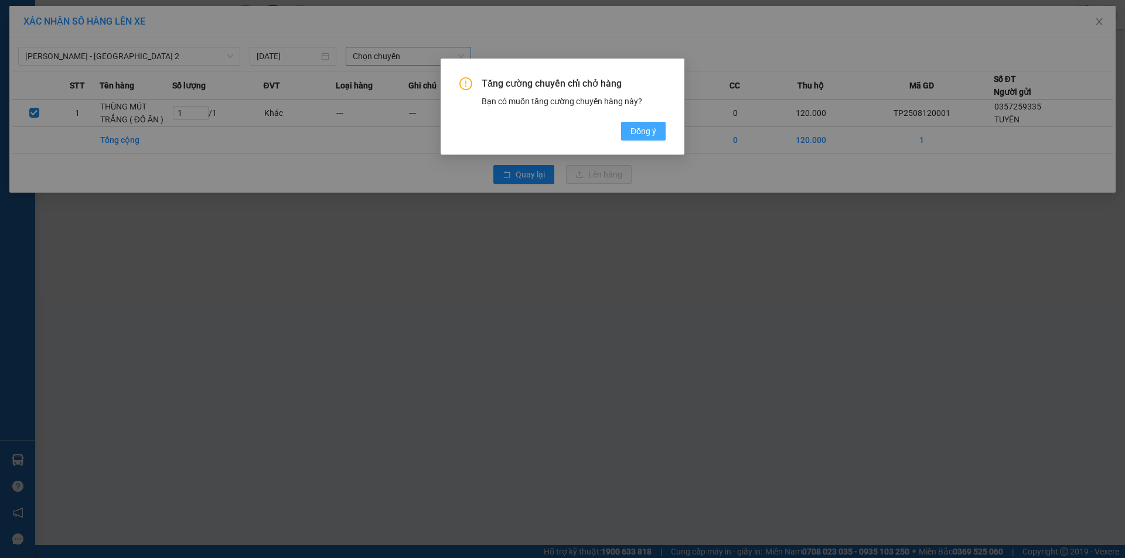
click at [639, 131] on span "Đồng ý" at bounding box center [643, 131] width 26 height 13
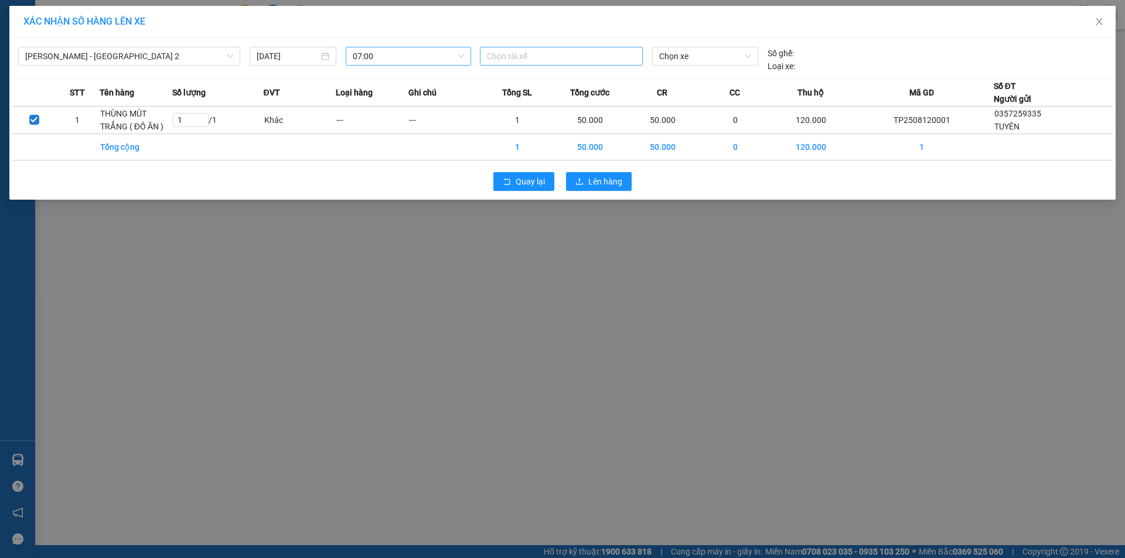
click at [572, 50] on div at bounding box center [561, 56] width 157 height 14
type input "DŨNG"
drag, startPoint x: 575, startPoint y: 77, endPoint x: 756, endPoint y: 74, distance: 181.0
click at [576, 77] on div "[PERSON_NAME]" at bounding box center [568, 79] width 162 height 13
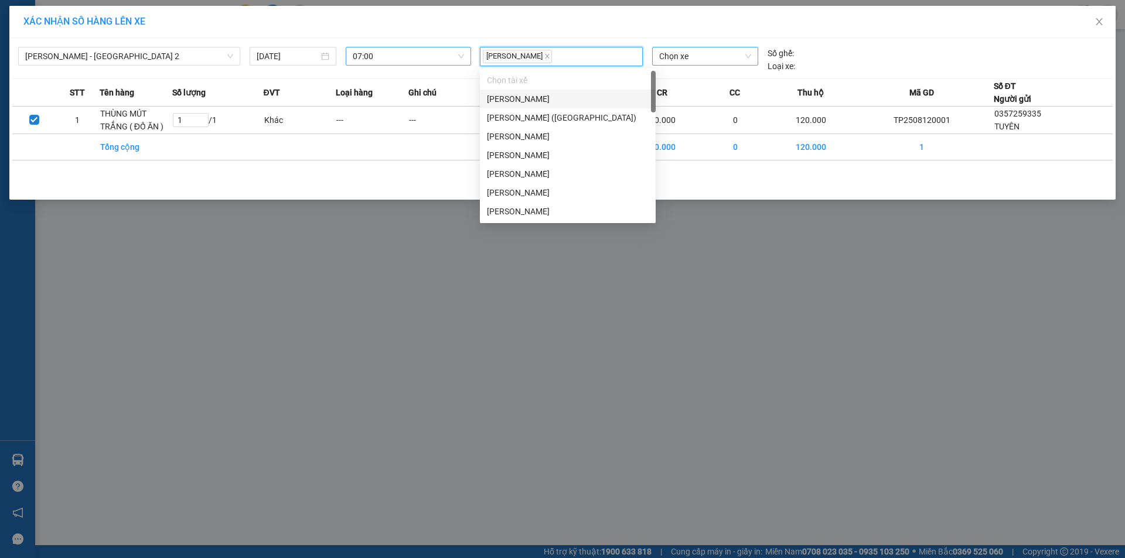
click at [688, 51] on span "Chọn xe" at bounding box center [704, 56] width 91 height 18
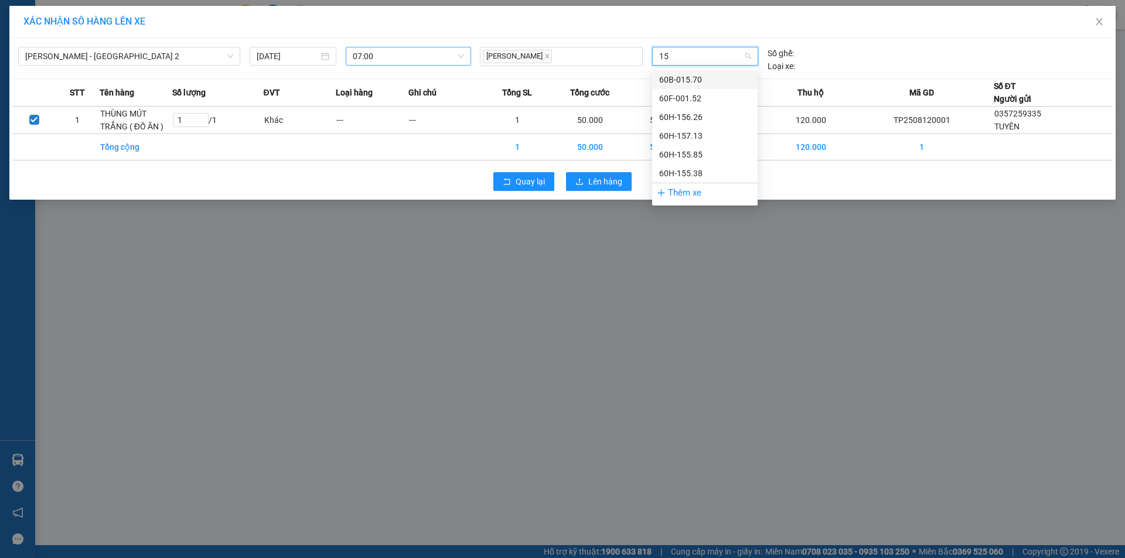
type input "155"
click at [708, 77] on div "60H-155.85" at bounding box center [704, 79] width 91 height 13
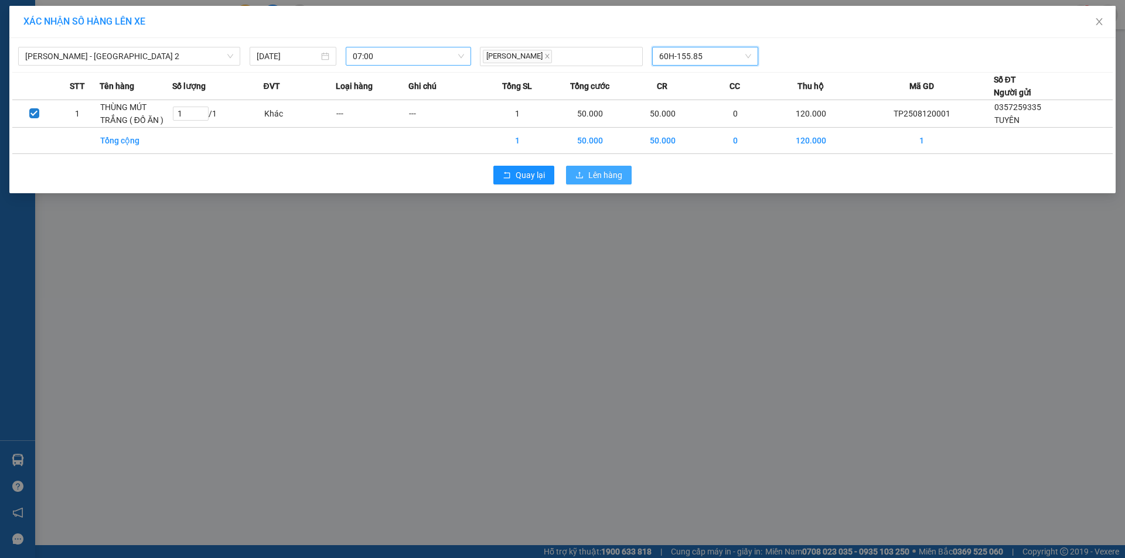
click at [589, 184] on button "Lên hàng" at bounding box center [599, 175] width 66 height 19
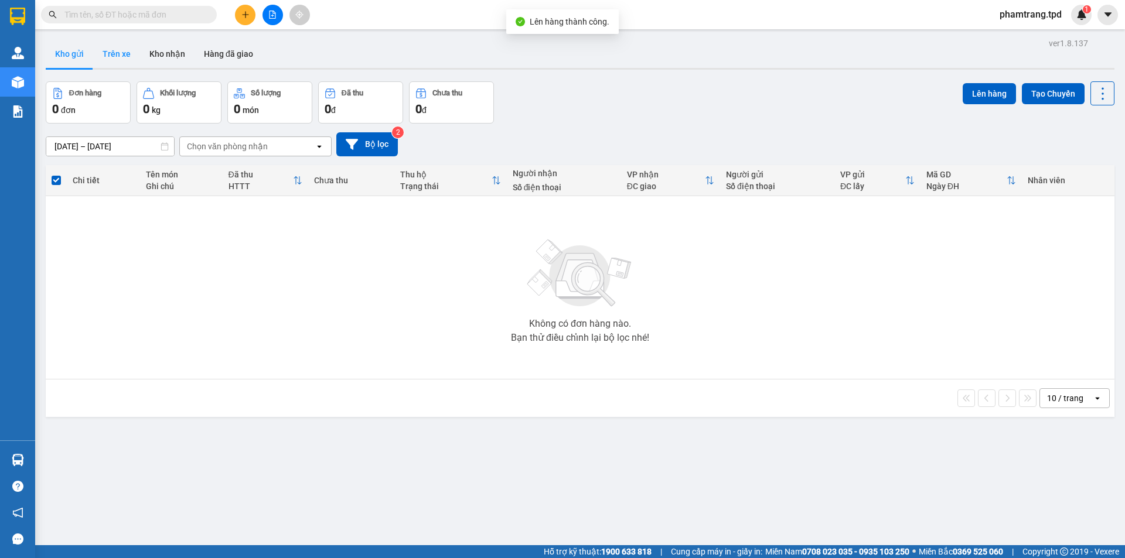
click at [118, 40] on button "Trên xe" at bounding box center [116, 54] width 47 height 28
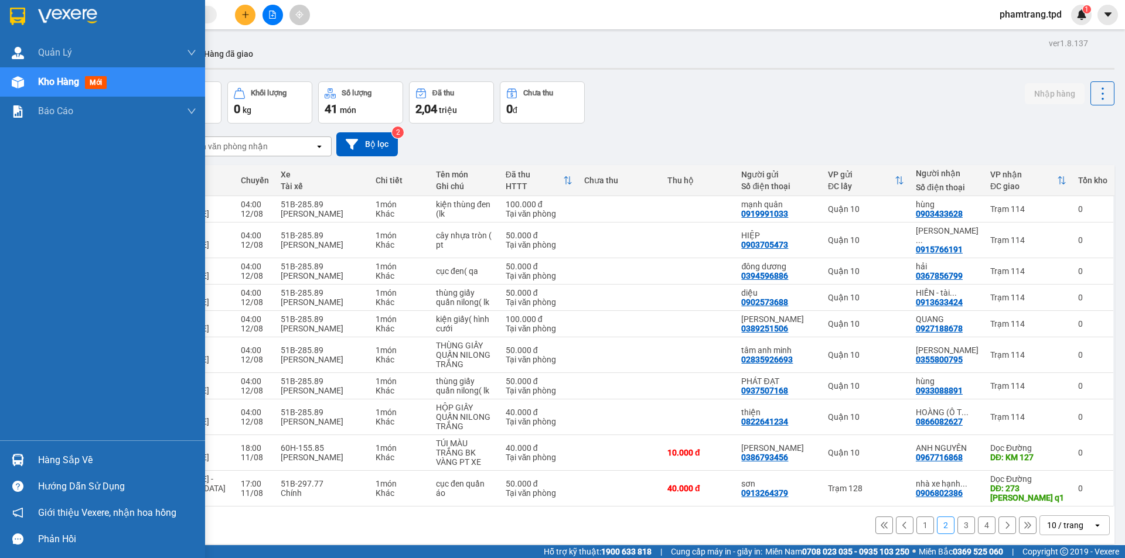
click at [50, 463] on div "Hàng sắp về" at bounding box center [117, 461] width 158 height 18
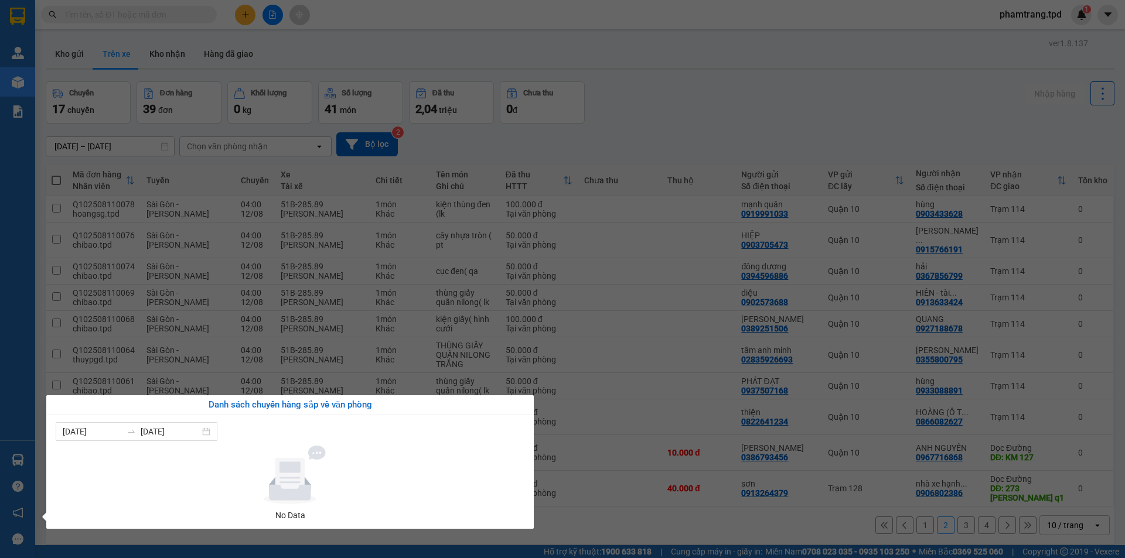
click at [12, 292] on div "Quản [PERSON_NAME] lý khách hàng mới Quản lý giao nhận mới Kho hàng mới Báo cáo…" at bounding box center [17, 279] width 35 height 558
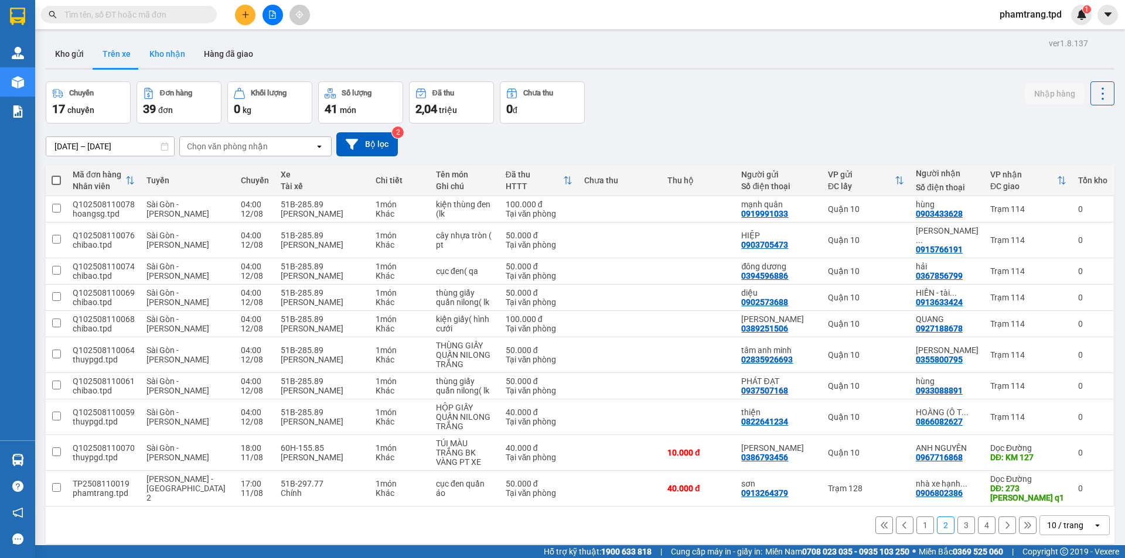
click at [152, 54] on button "Kho nhận" at bounding box center [167, 54] width 54 height 28
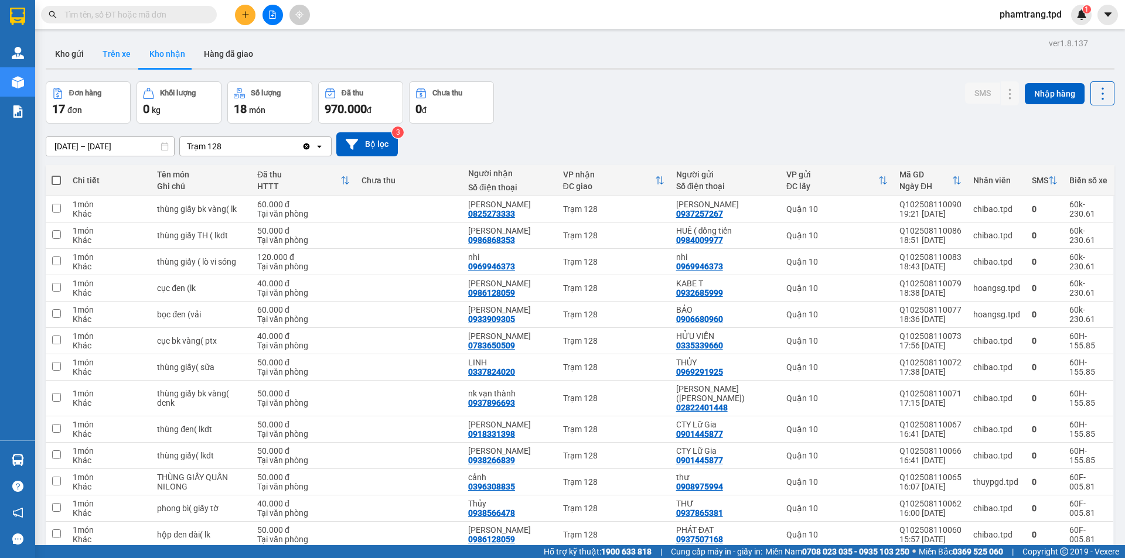
click at [115, 51] on button "Trên xe" at bounding box center [116, 54] width 47 height 28
type input "[DATE] – [DATE]"
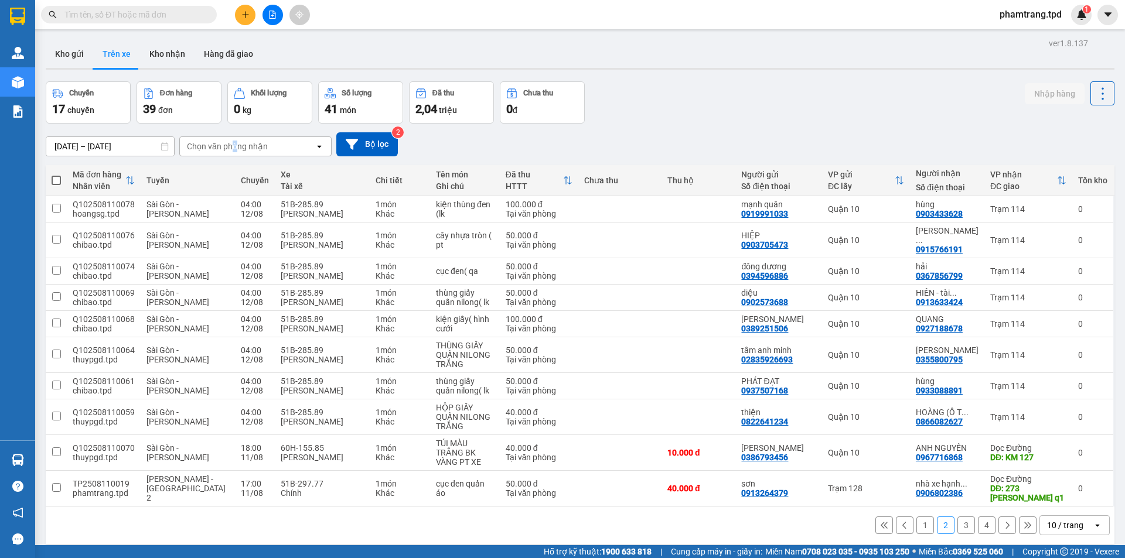
click at [236, 142] on div "Chọn văn phòng nhận" at bounding box center [247, 146] width 135 height 19
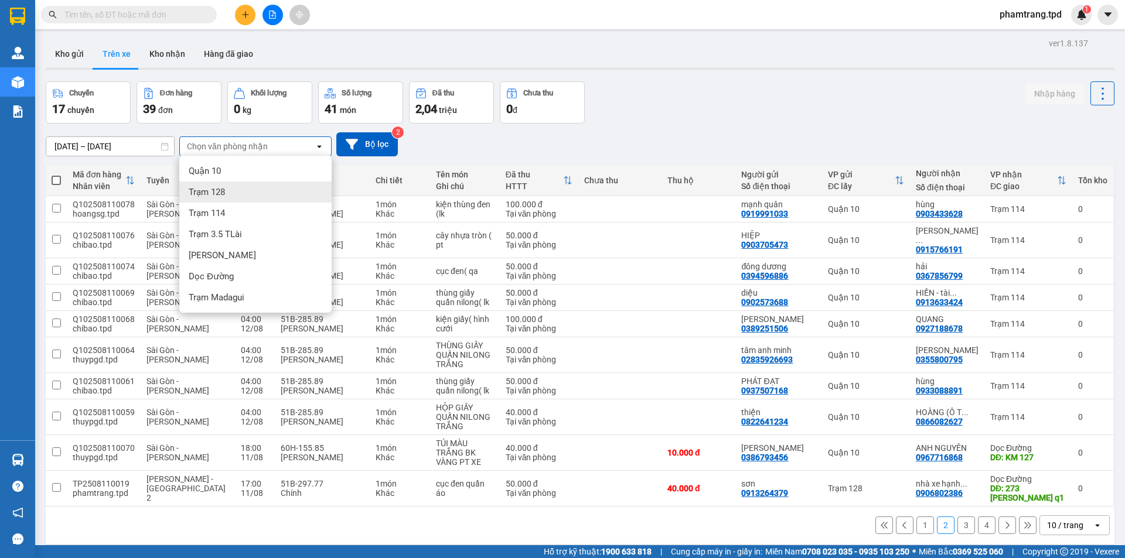
click at [240, 192] on div "Trạm 128" at bounding box center [255, 192] width 152 height 21
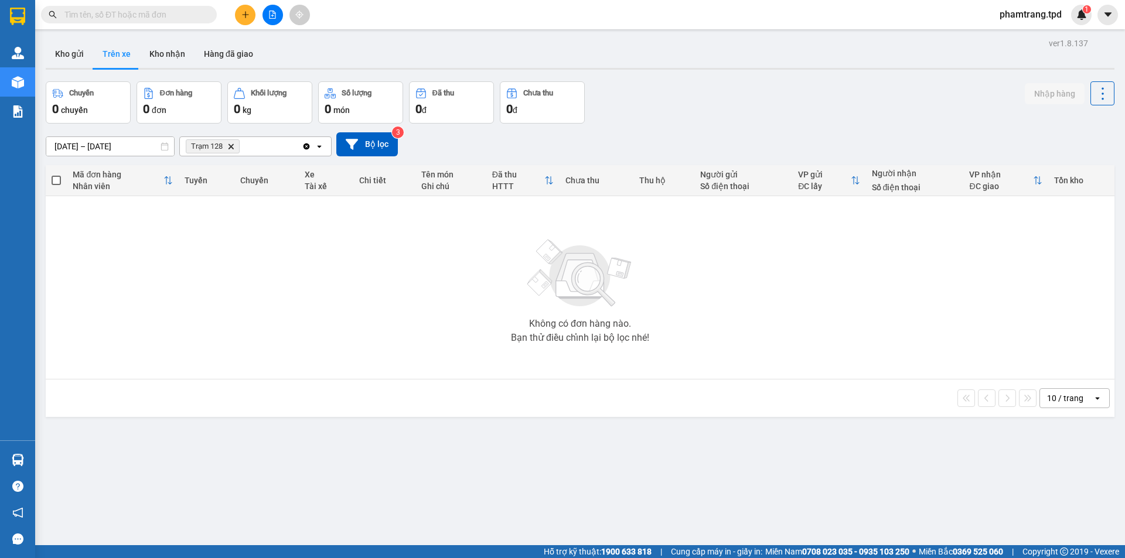
click at [232, 146] on icon "Trạm 128, close by backspace" at bounding box center [230, 146] width 5 height 5
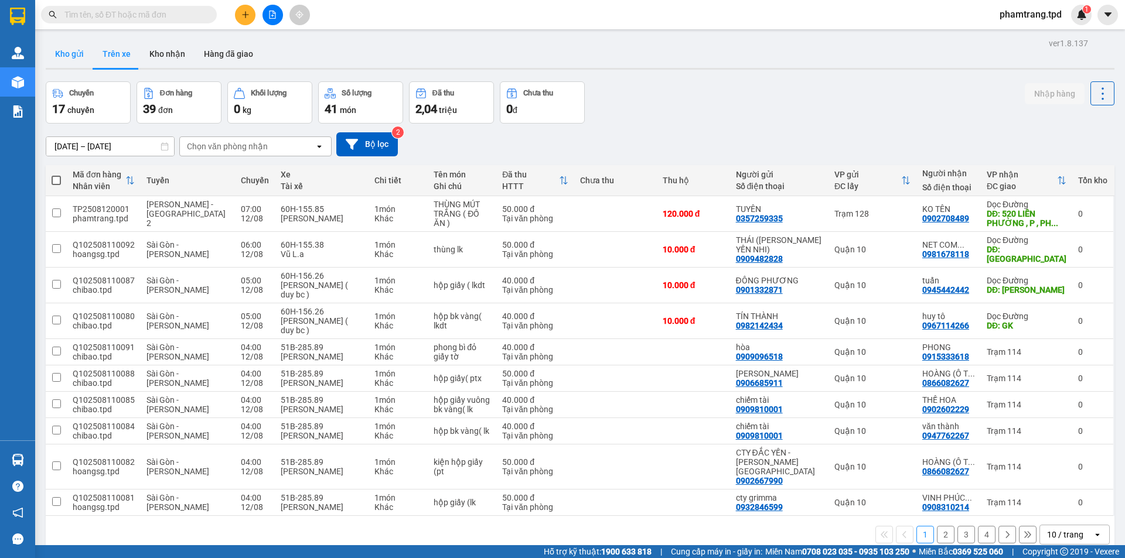
click at [59, 54] on button "Kho gửi" at bounding box center [69, 54] width 47 height 28
